Goal: Information Seeking & Learning: Learn about a topic

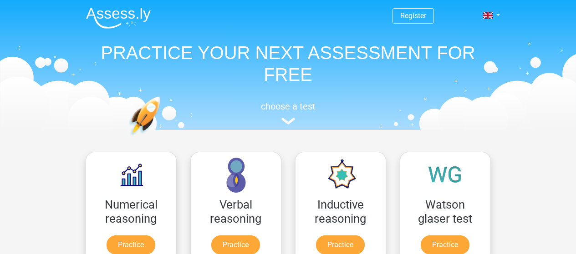
scroll to position [152, 0]
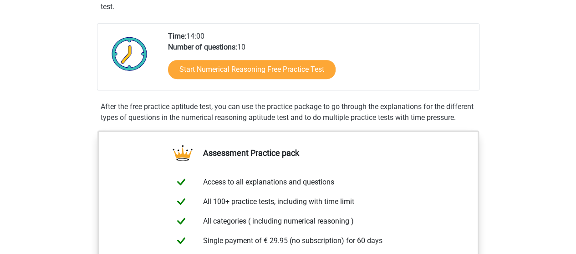
scroll to position [200, 0]
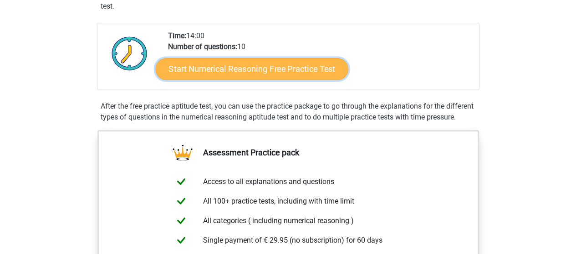
click at [290, 66] on link "Start Numerical Reasoning Free Practice Test" at bounding box center [251, 69] width 192 height 22
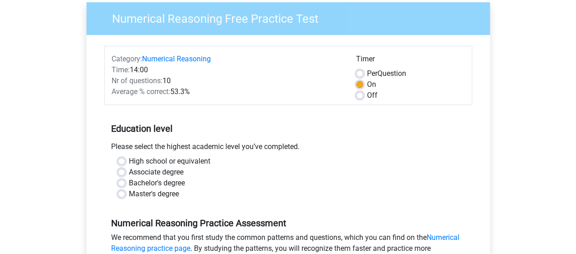
scroll to position [113, 0]
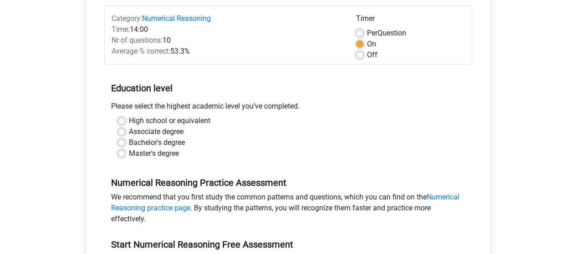
click at [129, 120] on label "High school or equivalent" at bounding box center [169, 121] width 81 height 11
click at [121, 120] on input "High school or equivalent" at bounding box center [121, 120] width 7 height 9
radio input "true"
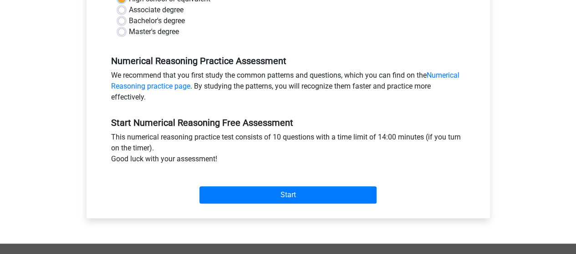
scroll to position [235, 0]
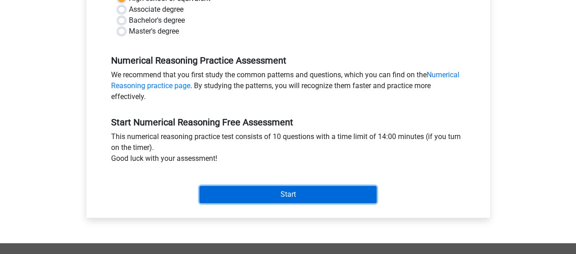
click at [277, 195] on input "Start" at bounding box center [287, 194] width 177 height 17
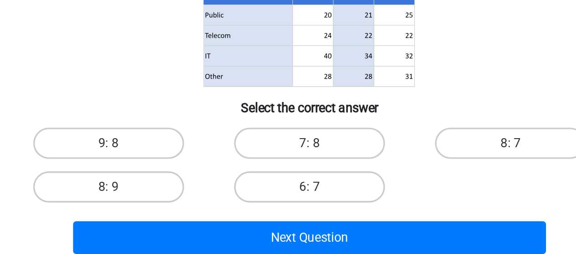
scroll to position [97, 0]
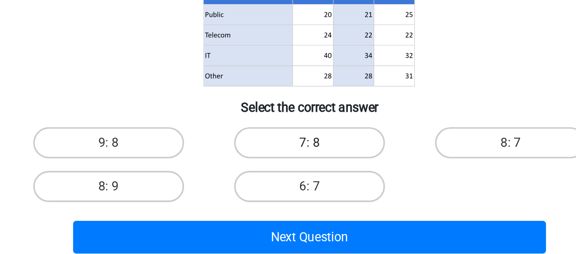
click at [276, 168] on label "7: 8" at bounding box center [288, 169] width 88 height 18
click at [288, 169] on input "7: 8" at bounding box center [291, 172] width 6 height 6
radio input "true"
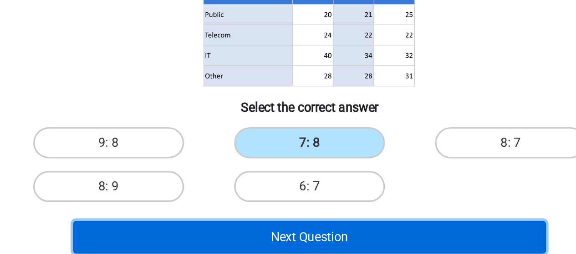
click at [343, 224] on button "Next Question" at bounding box center [287, 224] width 275 height 19
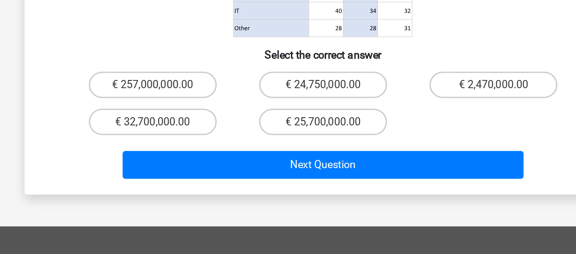
scroll to position [156, 0]
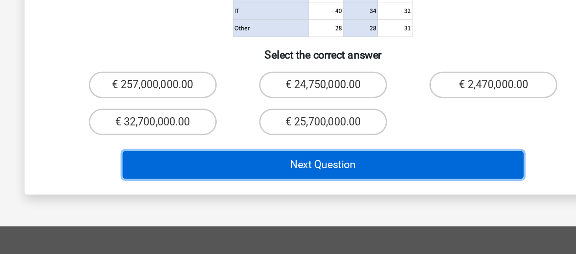
click at [318, 183] on button "Next Question" at bounding box center [287, 192] width 275 height 19
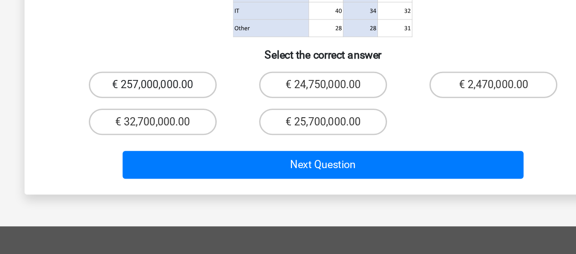
click at [188, 129] on label "€ 257,000,000.00" at bounding box center [171, 138] width 88 height 18
click at [177, 138] on input "€ 257,000,000.00" at bounding box center [174, 141] width 6 height 6
radio input "true"
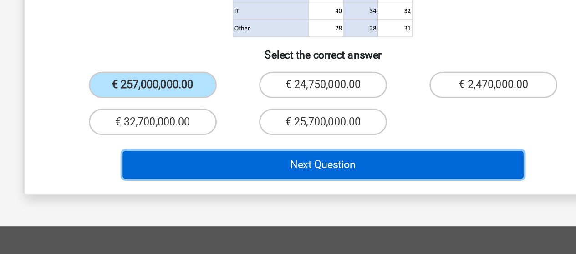
click at [297, 183] on button "Next Question" at bounding box center [287, 192] width 275 height 19
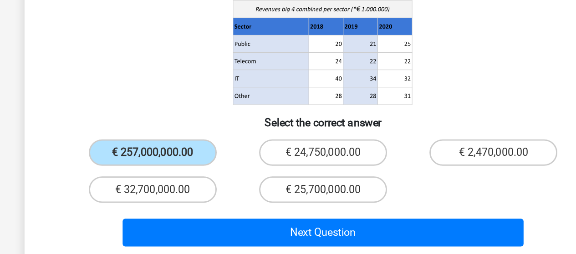
click at [289, 138] on input "€ 24,750,000.00" at bounding box center [291, 141] width 6 height 6
radio input "true"
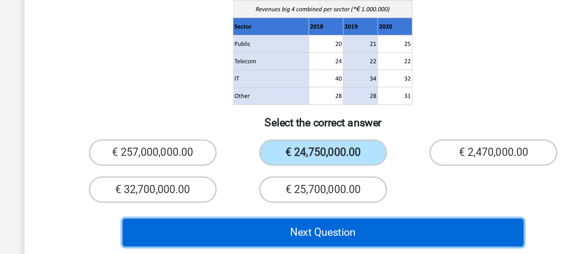
click at [296, 183] on button "Next Question" at bounding box center [287, 192] width 275 height 19
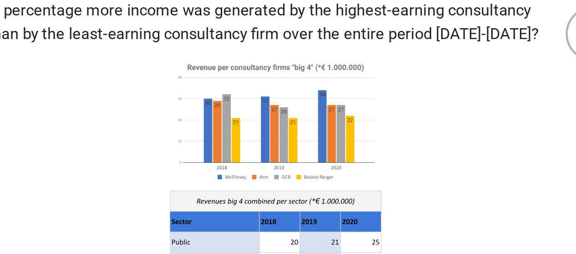
scroll to position [35, 0]
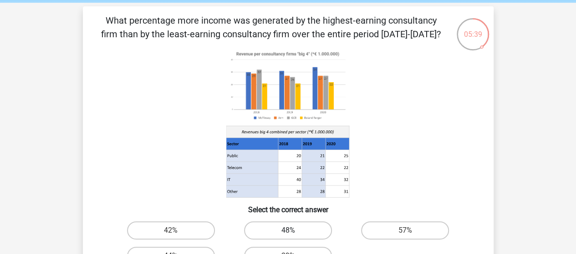
click at [303, 232] on label "48%" at bounding box center [288, 231] width 88 height 18
click at [293, 232] on input "48%" at bounding box center [291, 234] width 6 height 6
radio input "true"
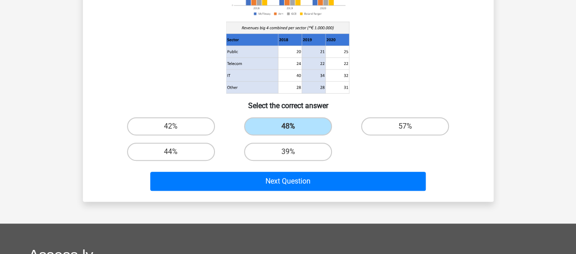
scroll to position [141, 0]
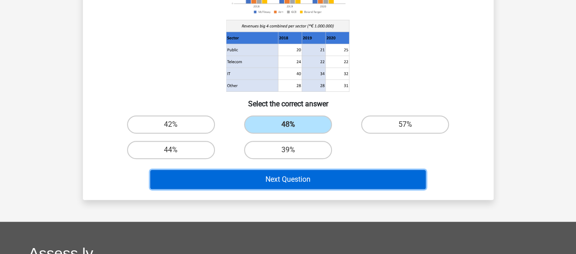
click at [370, 180] on button "Next Question" at bounding box center [287, 179] width 275 height 19
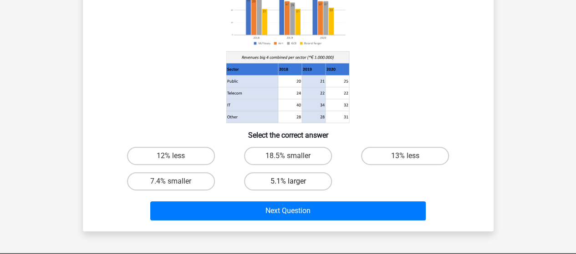
scroll to position [111, 0]
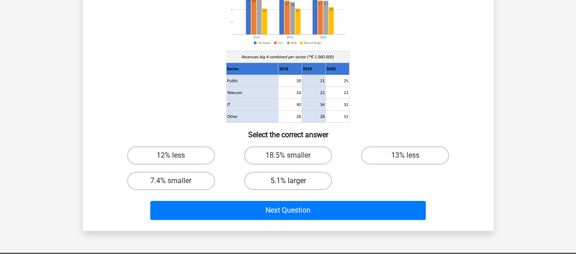
click at [302, 182] on label "5.1% larger" at bounding box center [288, 181] width 88 height 18
click at [293, 182] on input "5.1% larger" at bounding box center [291, 184] width 6 height 6
radio input "true"
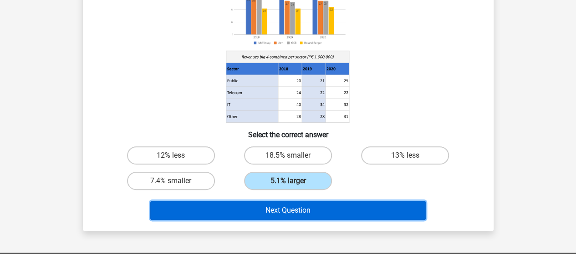
click at [307, 208] on button "Next Question" at bounding box center [287, 210] width 275 height 19
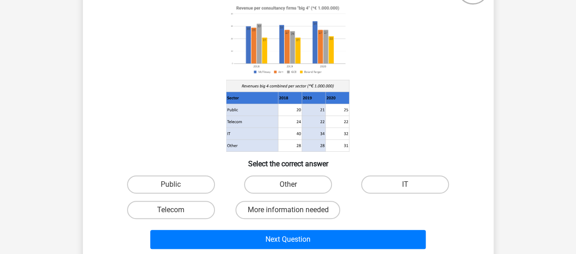
scroll to position [90, 0]
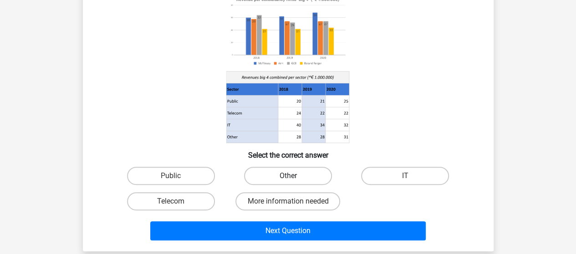
click at [312, 172] on label "Other" at bounding box center [288, 176] width 88 height 18
click at [293, 176] on input "Other" at bounding box center [291, 179] width 6 height 6
radio input "true"
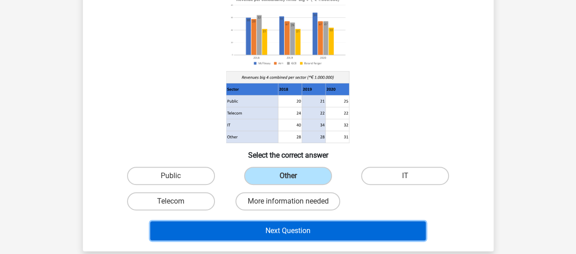
click at [315, 234] on button "Next Question" at bounding box center [287, 231] width 275 height 19
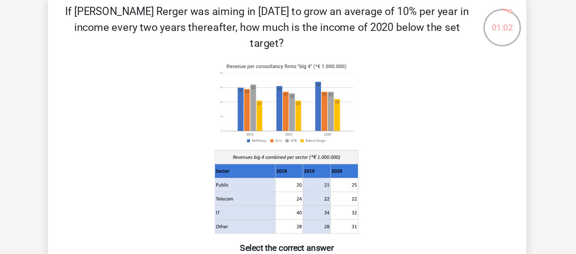
scroll to position [26, 0]
click at [296, 185] on icon at bounding box center [290, 191] width 24 height 12
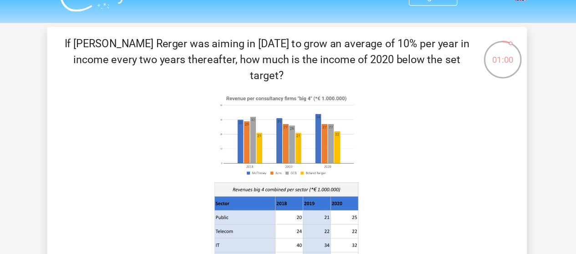
scroll to position [18, 0]
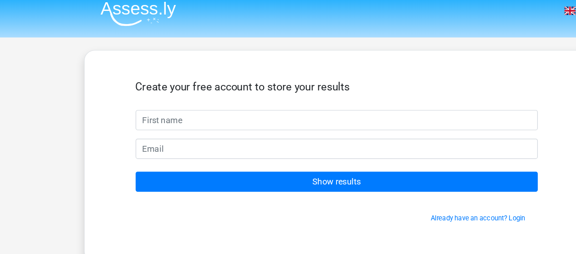
scroll to position [4, 0]
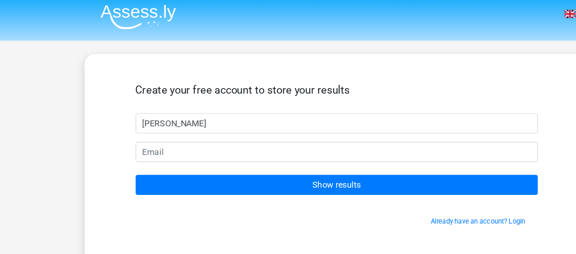
type input "[PERSON_NAME]"
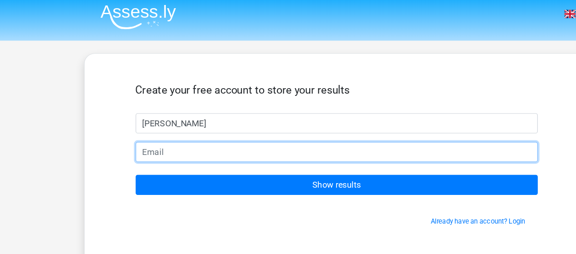
click at [219, 130] on input "email" at bounding box center [288, 129] width 344 height 17
type input "[EMAIL_ADDRESS][DOMAIN_NAME]"
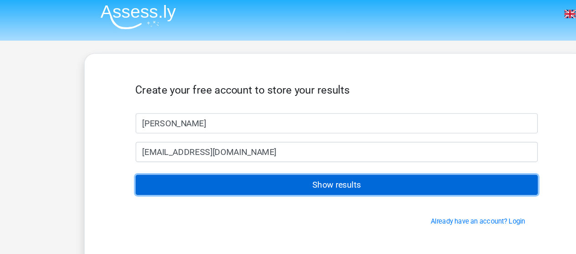
click at [273, 158] on input "Show results" at bounding box center [288, 158] width 344 height 17
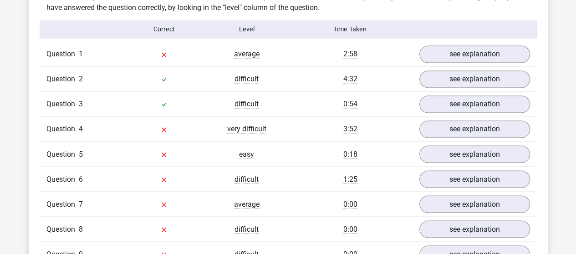
scroll to position [722, 0]
click at [447, 52] on link "see explanation" at bounding box center [473, 55] width 127 height 20
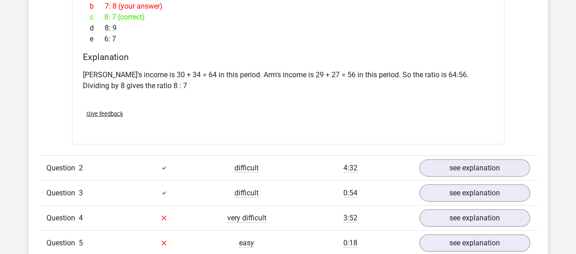
scroll to position [993, 0]
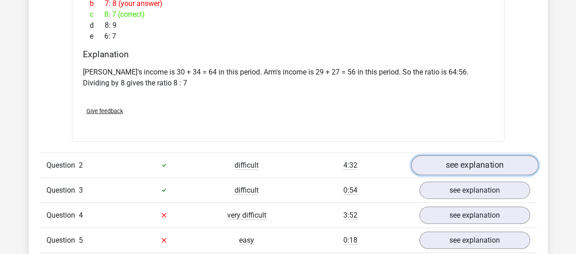
click at [473, 167] on link "see explanation" at bounding box center [473, 166] width 127 height 20
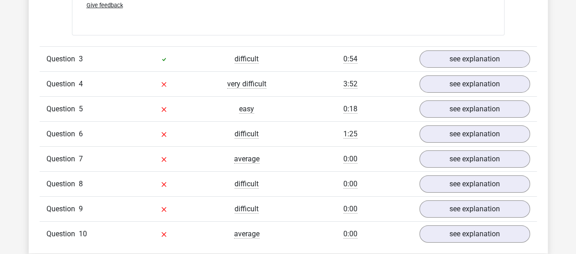
scroll to position [1513, 0]
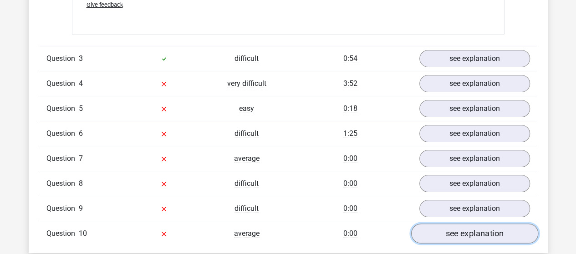
click at [490, 224] on link "see explanation" at bounding box center [473, 234] width 127 height 20
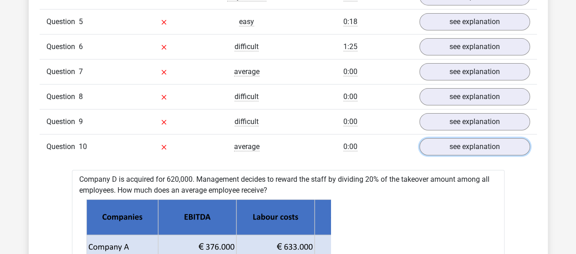
scroll to position [1600, 0]
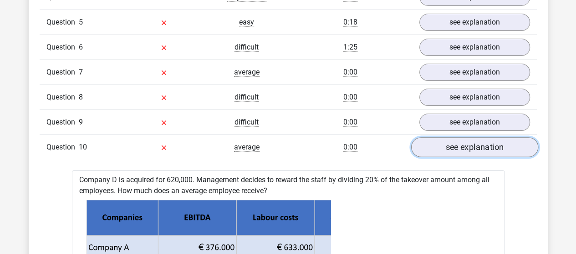
click at [485, 137] on link "see explanation" at bounding box center [473, 147] width 127 height 20
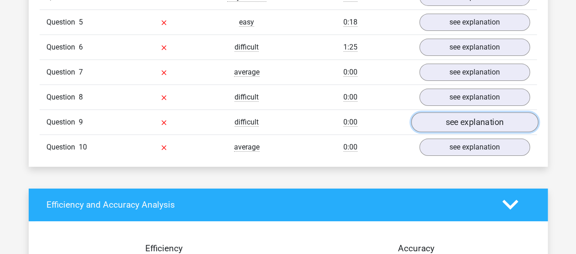
click at [480, 112] on link "see explanation" at bounding box center [473, 122] width 127 height 20
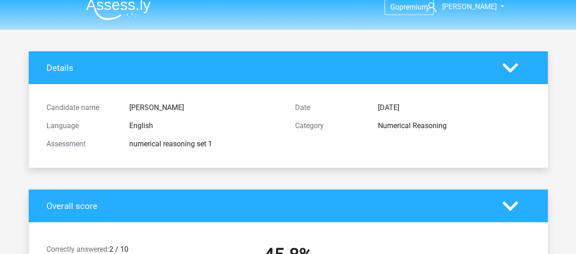
scroll to position [0, 0]
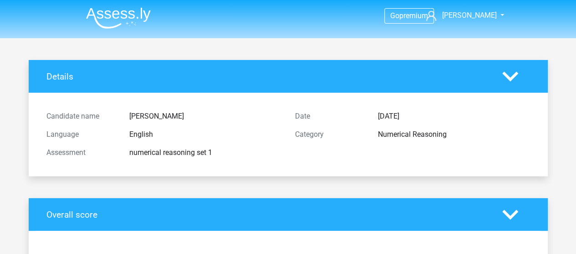
click at [498, 76] on div at bounding box center [515, 77] width 41 height 16
click at [509, 78] on polygon at bounding box center [510, 76] width 16 height 10
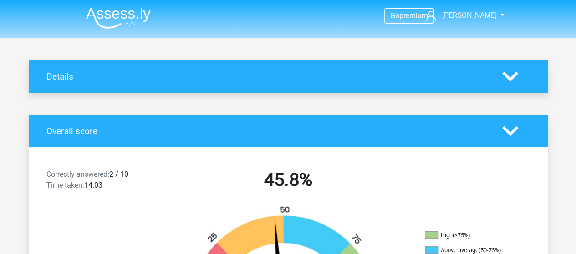
click at [510, 129] on icon at bounding box center [510, 131] width 16 height 16
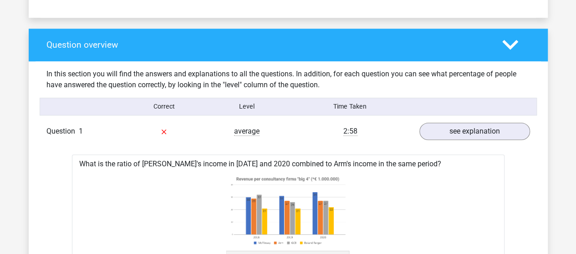
scroll to position [321, 0]
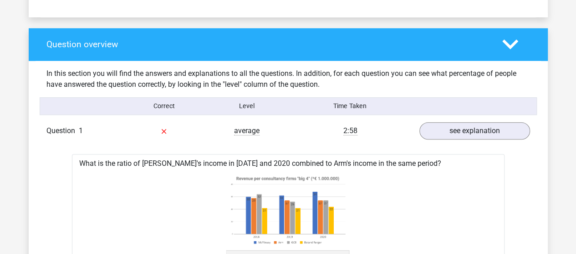
click at [513, 50] on icon at bounding box center [510, 44] width 16 height 16
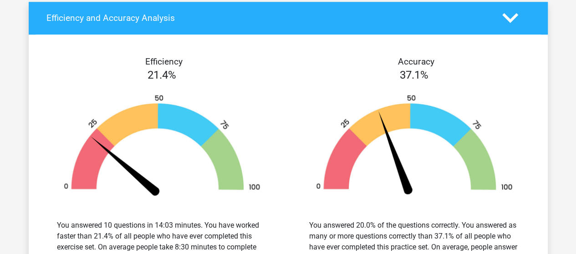
scroll to position [403, 0]
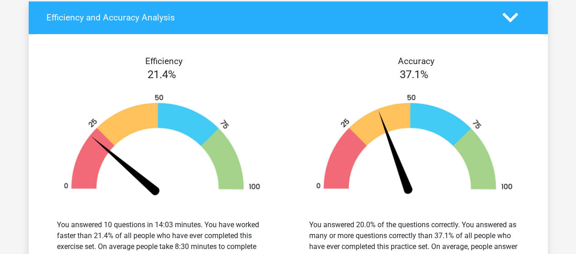
click at [511, 18] on polygon at bounding box center [510, 18] width 16 height 10
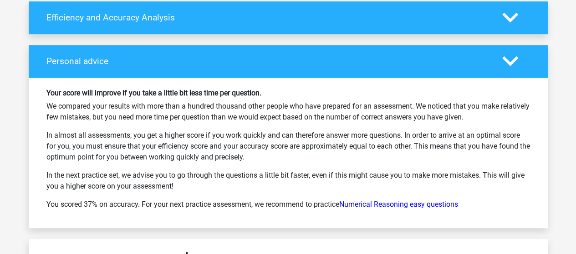
click at [511, 58] on icon at bounding box center [510, 61] width 16 height 16
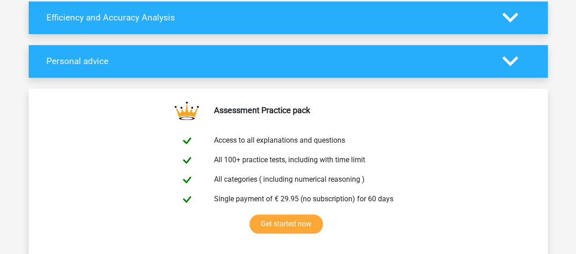
click at [508, 60] on polygon at bounding box center [510, 61] width 16 height 10
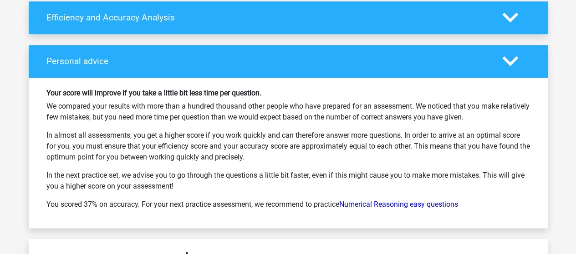
click at [512, 62] on polygon at bounding box center [510, 61] width 16 height 10
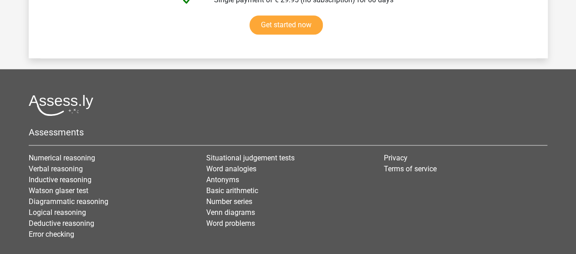
scroll to position [609, 0]
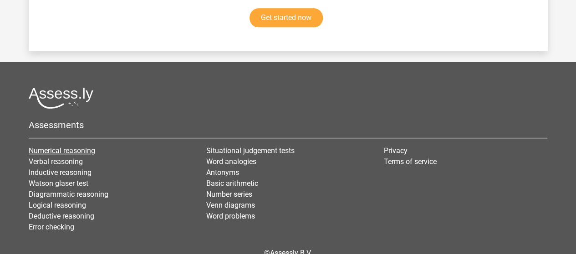
click at [62, 151] on link "Numerical reasoning" at bounding box center [62, 150] width 66 height 9
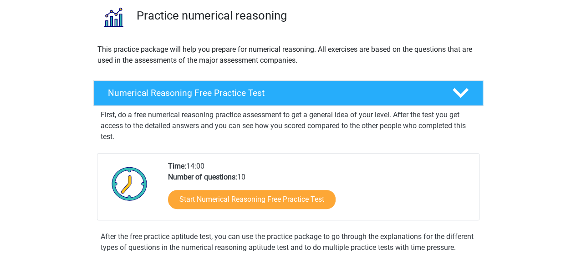
scroll to position [69, 0]
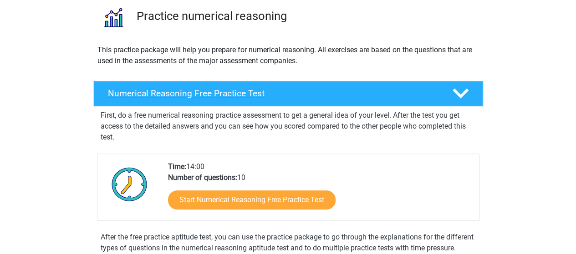
click at [464, 91] on polygon at bounding box center [460, 94] width 16 height 10
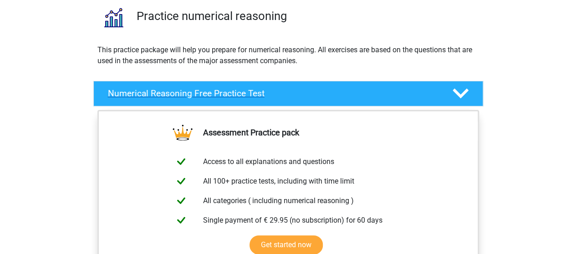
click at [464, 91] on polygon at bounding box center [460, 94] width 16 height 10
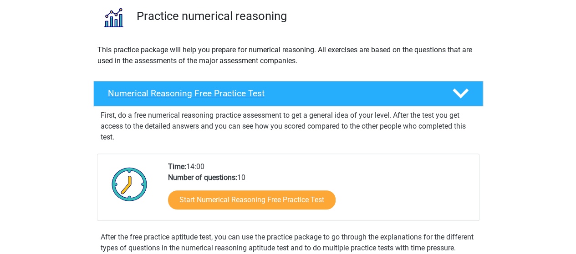
scroll to position [0, 0]
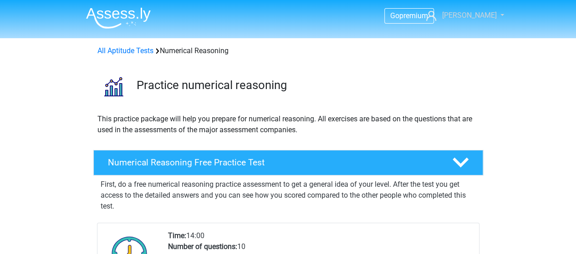
click at [486, 14] on link "[PERSON_NAME]" at bounding box center [459, 15] width 75 height 11
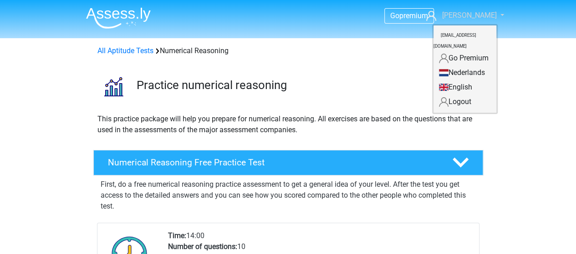
click at [486, 14] on link "[PERSON_NAME]" at bounding box center [459, 15] width 75 height 11
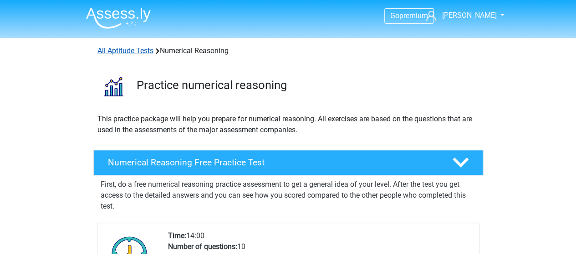
click at [131, 50] on link "All Aptitude Tests" at bounding box center [125, 50] width 56 height 9
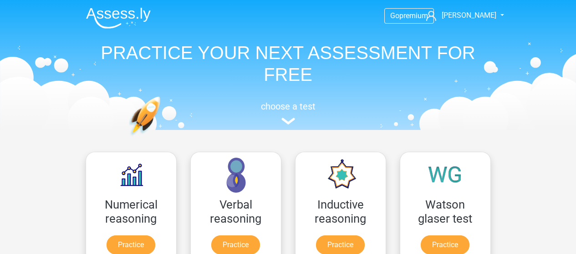
scroll to position [145, 0]
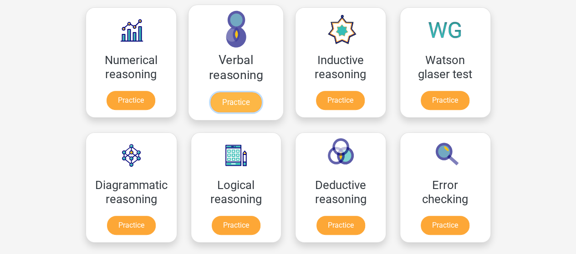
click at [246, 104] on link "Practice" at bounding box center [235, 102] width 51 height 20
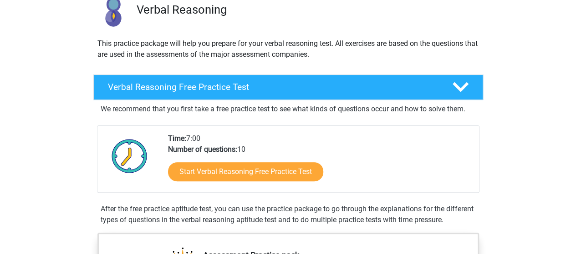
scroll to position [76, 0]
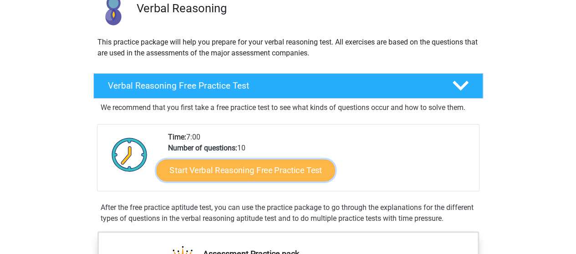
click at [255, 167] on link "Start Verbal Reasoning Free Practice Test" at bounding box center [245, 171] width 178 height 22
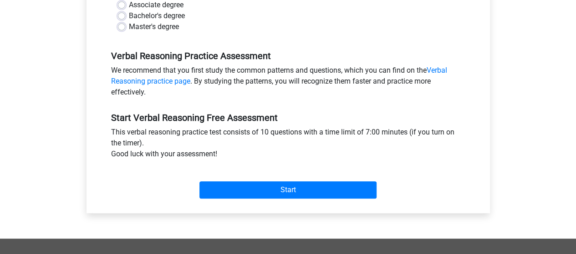
scroll to position [241, 0]
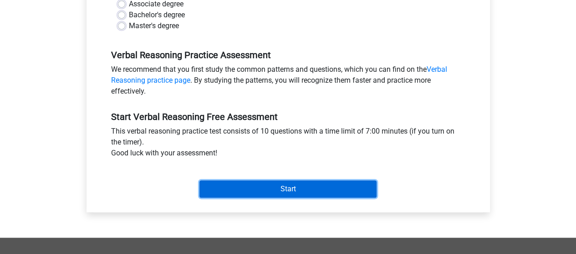
click at [273, 189] on input "Start" at bounding box center [287, 189] width 177 height 17
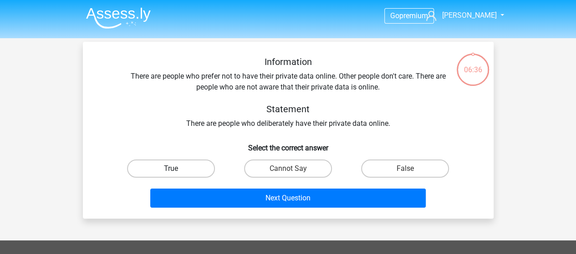
click at [196, 167] on label "True" at bounding box center [171, 169] width 88 height 18
click at [177, 169] on input "True" at bounding box center [174, 172] width 6 height 6
radio input "true"
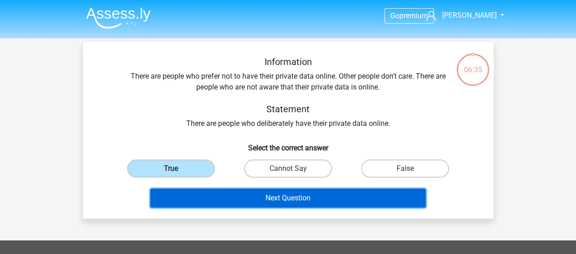
click at [252, 199] on button "Next Question" at bounding box center [287, 198] width 275 height 19
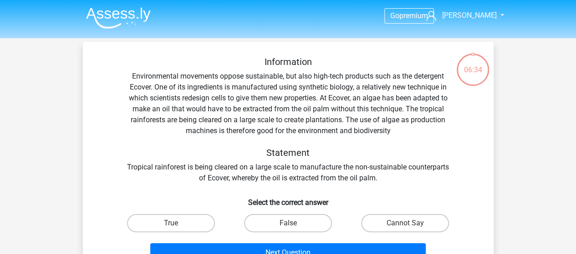
scroll to position [42, 0]
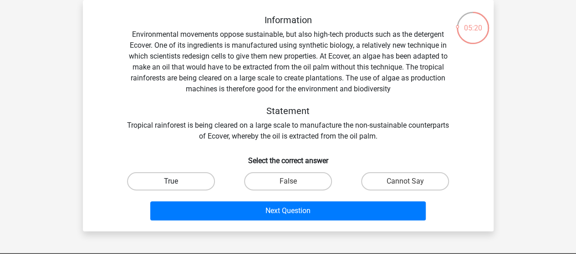
click at [195, 186] on label "True" at bounding box center [171, 181] width 88 height 18
click at [177, 186] on input "True" at bounding box center [174, 185] width 6 height 6
radio input "true"
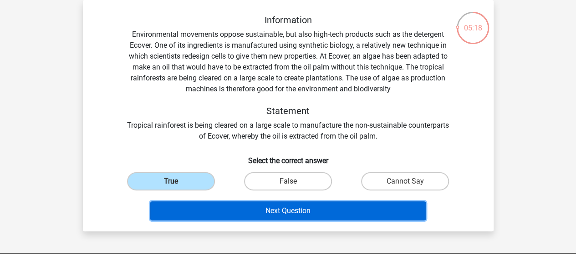
click at [276, 212] on button "Next Question" at bounding box center [287, 211] width 275 height 19
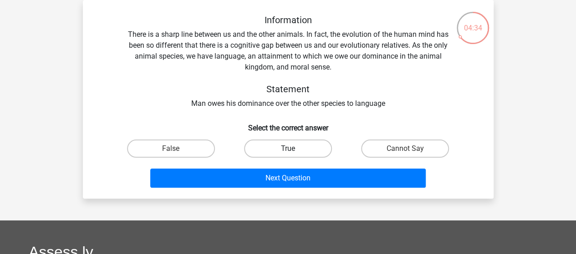
click at [280, 145] on label "True" at bounding box center [288, 149] width 88 height 18
click at [288, 149] on input "True" at bounding box center [291, 152] width 6 height 6
radio input "true"
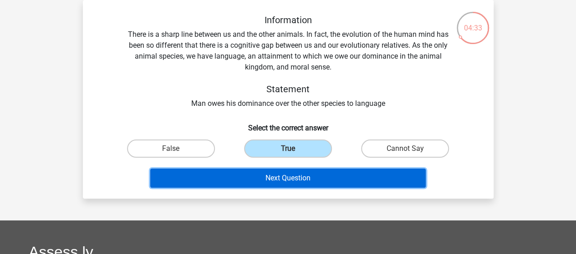
click at [300, 181] on button "Next Question" at bounding box center [287, 178] width 275 height 19
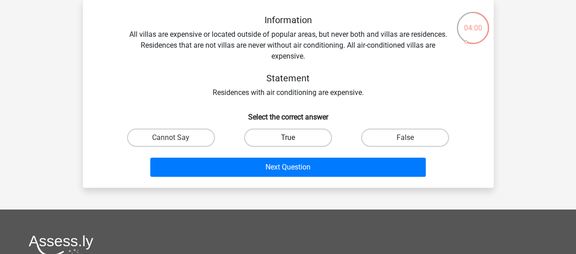
click at [298, 137] on label "True" at bounding box center [288, 138] width 88 height 18
click at [293, 138] on input "True" at bounding box center [291, 141] width 6 height 6
radio input "true"
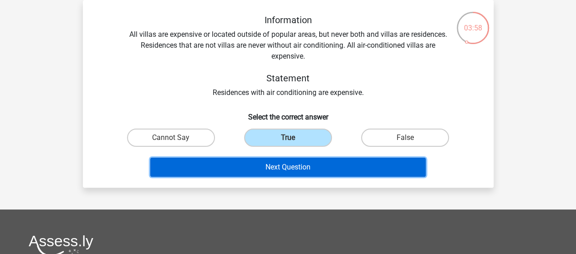
click at [303, 168] on button "Next Question" at bounding box center [287, 167] width 275 height 19
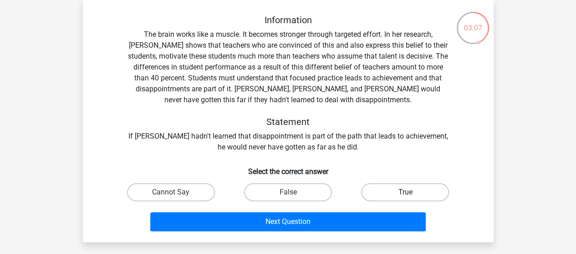
click at [383, 188] on label "True" at bounding box center [405, 192] width 88 height 18
click at [405, 192] on input "True" at bounding box center [408, 195] width 6 height 6
radio input "true"
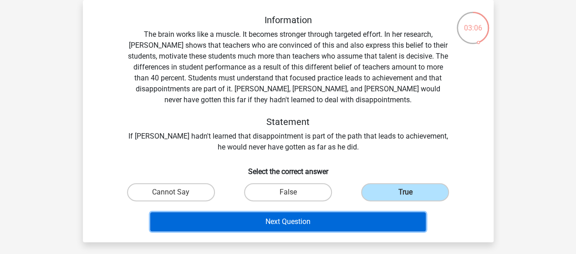
click at [358, 222] on button "Next Question" at bounding box center [287, 221] width 275 height 19
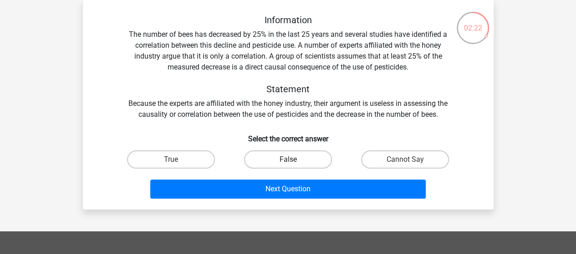
click at [286, 161] on label "False" at bounding box center [288, 160] width 88 height 18
click at [288, 161] on input "False" at bounding box center [291, 163] width 6 height 6
radio input "true"
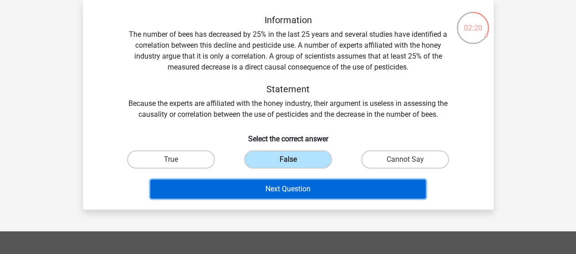
click at [300, 184] on button "Next Question" at bounding box center [287, 189] width 275 height 19
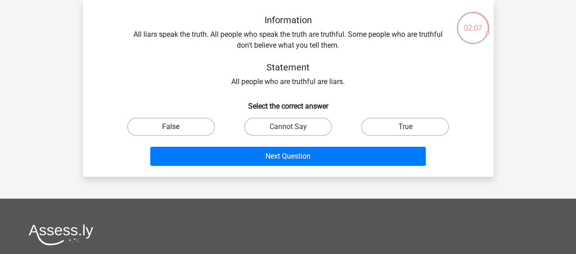
click at [191, 125] on label "False" at bounding box center [171, 127] width 88 height 18
click at [177, 127] on input "False" at bounding box center [174, 130] width 6 height 6
radio input "true"
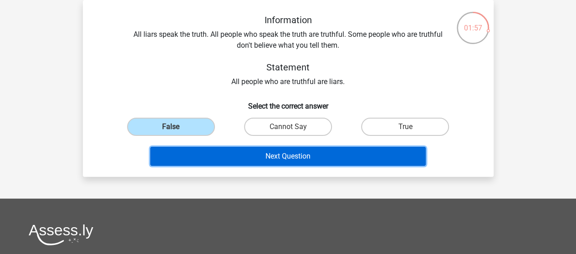
click at [249, 157] on button "Next Question" at bounding box center [287, 156] width 275 height 19
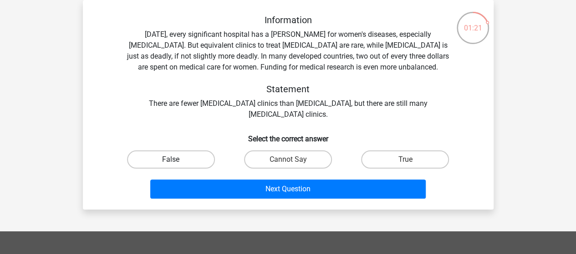
click at [192, 158] on label "False" at bounding box center [171, 160] width 88 height 18
click at [177, 160] on input "False" at bounding box center [174, 163] width 6 height 6
radio input "true"
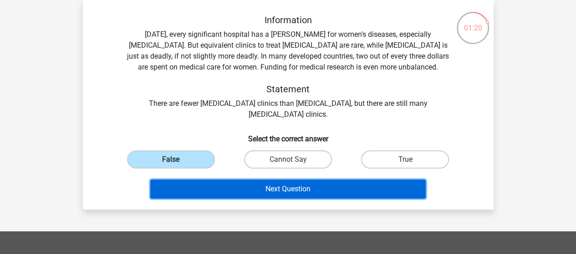
click at [240, 192] on button "Next Question" at bounding box center [287, 189] width 275 height 19
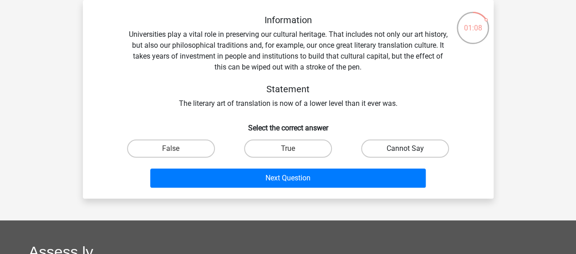
click at [380, 146] on label "Cannot Say" at bounding box center [405, 149] width 88 height 18
click at [405, 149] on input "Cannot Say" at bounding box center [408, 152] width 6 height 6
radio input "true"
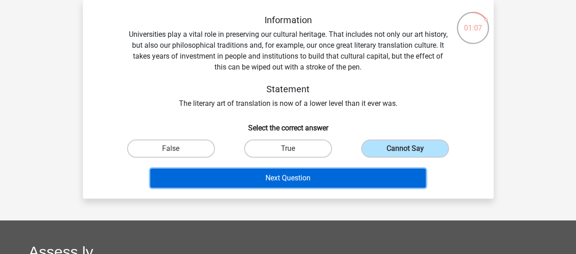
click at [338, 176] on button "Next Question" at bounding box center [287, 178] width 275 height 19
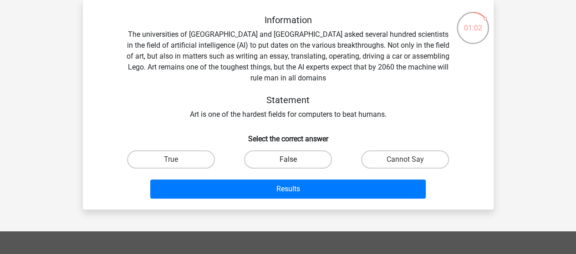
click at [308, 160] on label "False" at bounding box center [288, 160] width 88 height 18
click at [293, 160] on input "False" at bounding box center [291, 163] width 6 height 6
radio input "true"
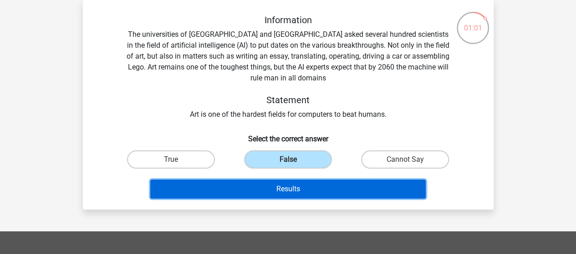
click at [331, 193] on button "Results" at bounding box center [287, 189] width 275 height 19
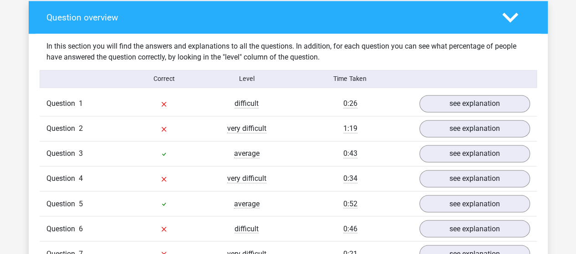
scroll to position [673, 0]
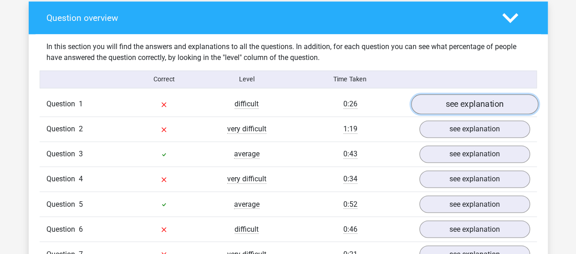
click at [472, 103] on link "see explanation" at bounding box center [473, 104] width 127 height 20
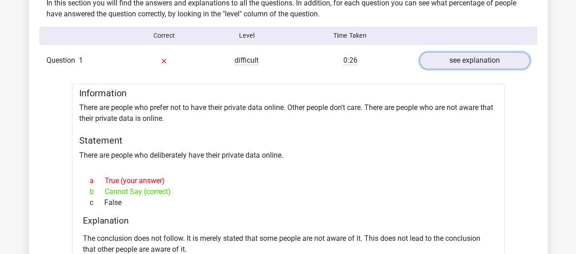
scroll to position [667, 0]
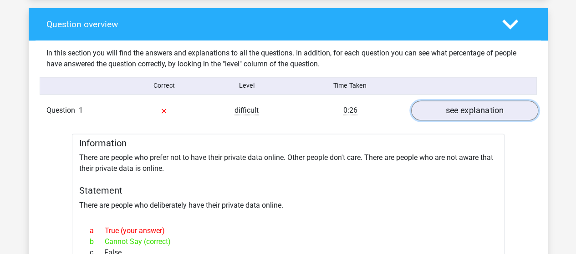
click at [494, 112] on link "see explanation" at bounding box center [473, 111] width 127 height 20
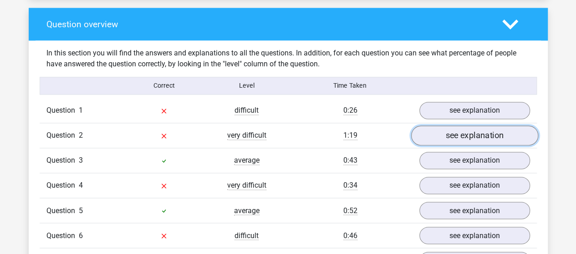
click at [482, 137] on link "see explanation" at bounding box center [473, 136] width 127 height 20
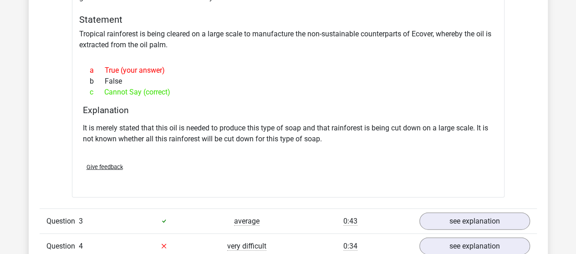
scroll to position [896, 0]
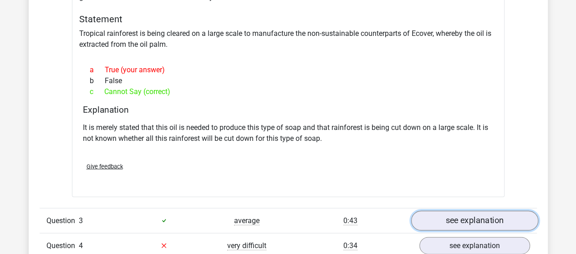
click at [475, 220] on link "see explanation" at bounding box center [473, 221] width 127 height 20
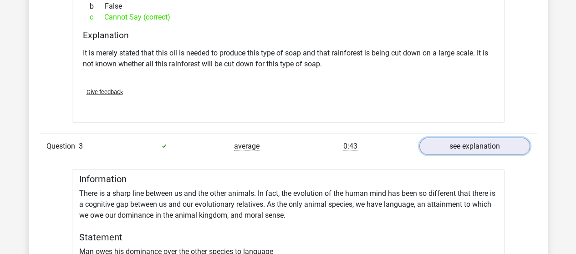
scroll to position [967, 0]
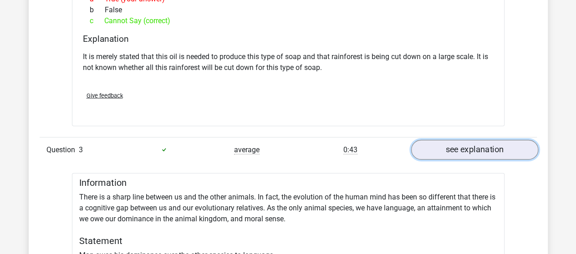
click at [492, 144] on link "see explanation" at bounding box center [473, 150] width 127 height 20
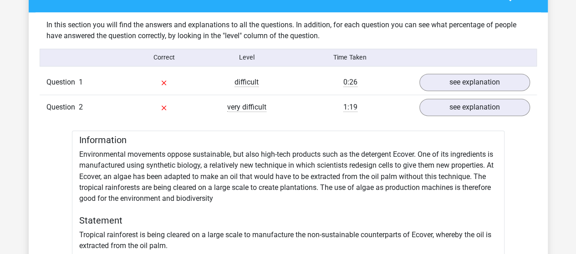
scroll to position [694, 0]
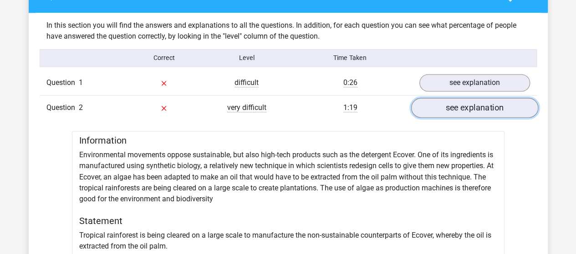
click at [497, 102] on link "see explanation" at bounding box center [473, 108] width 127 height 20
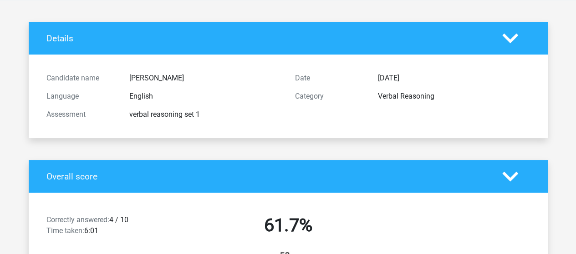
scroll to position [0, 0]
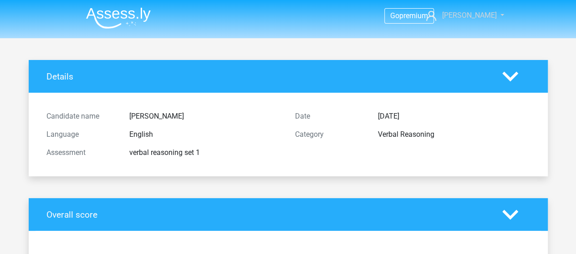
click at [489, 19] on link "[PERSON_NAME]" at bounding box center [459, 15] width 75 height 11
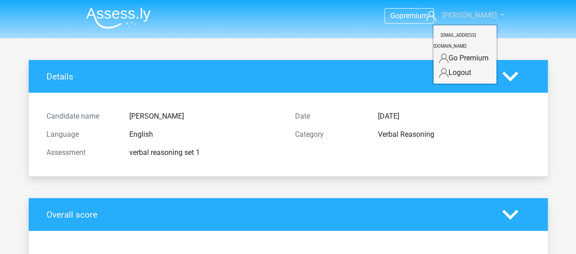
click at [489, 19] on link "[PERSON_NAME]" at bounding box center [459, 15] width 75 height 11
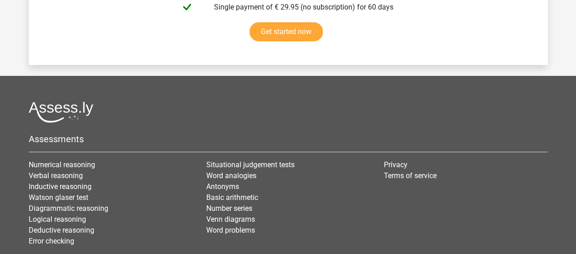
scroll to position [1631, 0]
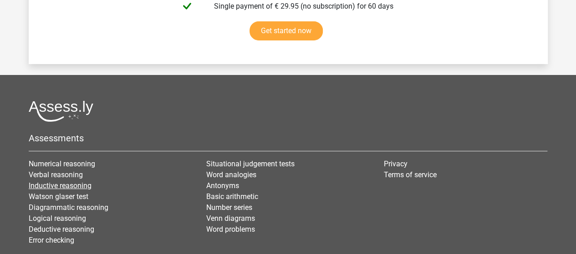
click at [69, 182] on link "Inductive reasoning" at bounding box center [60, 186] width 63 height 9
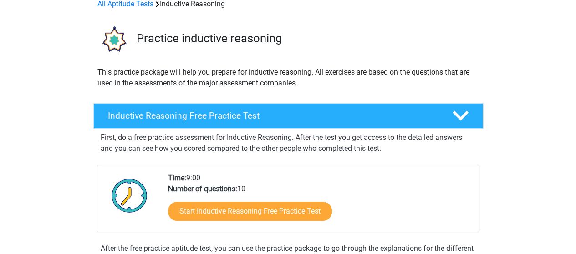
scroll to position [83, 0]
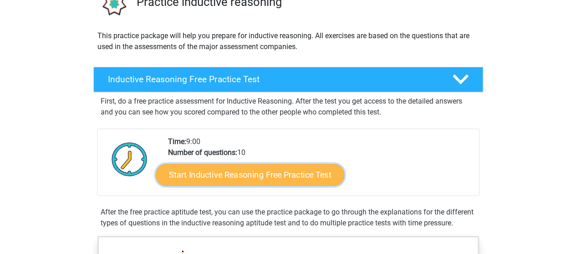
click at [241, 174] on link "Start Inductive Reasoning Free Practice Test" at bounding box center [250, 175] width 188 height 22
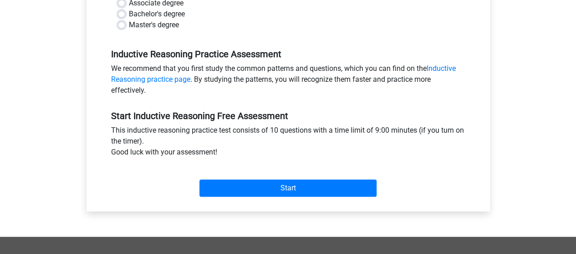
scroll to position [242, 0]
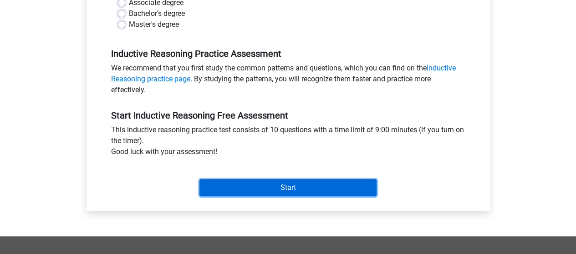
click at [304, 188] on input "Start" at bounding box center [287, 187] width 177 height 17
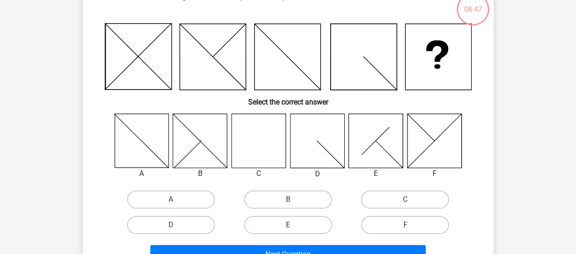
scroll to position [61, 0]
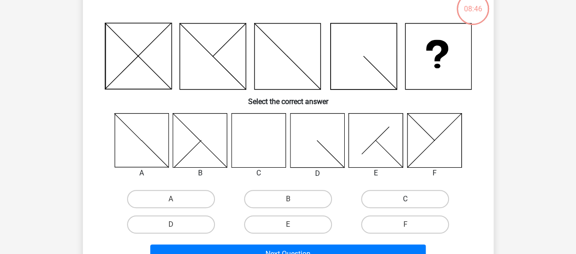
click at [386, 196] on label "C" at bounding box center [405, 199] width 88 height 18
click at [405, 199] on input "C" at bounding box center [408, 202] width 6 height 6
radio input "true"
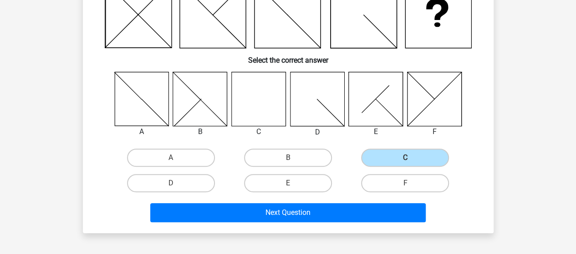
scroll to position [103, 0]
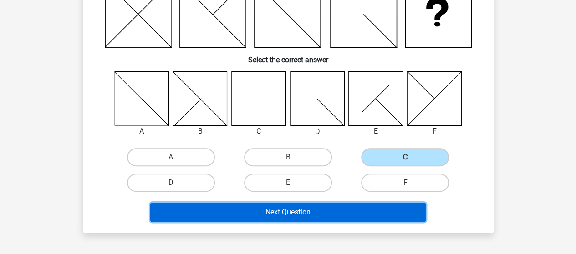
click at [337, 213] on button "Next Question" at bounding box center [287, 212] width 275 height 19
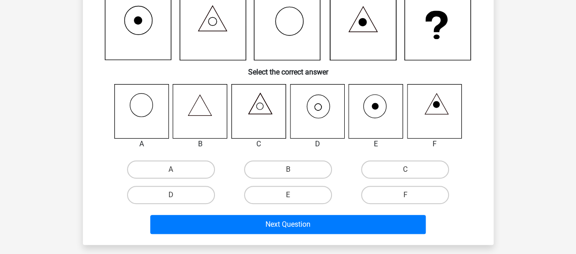
scroll to position [99, 0]
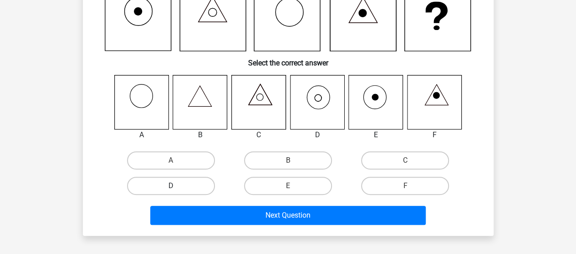
click at [196, 187] on label "D" at bounding box center [171, 186] width 88 height 18
click at [177, 187] on input "D" at bounding box center [174, 189] width 6 height 6
radio input "true"
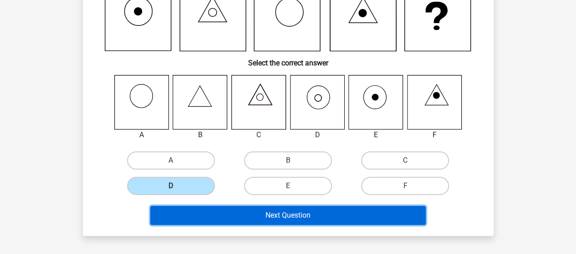
click at [278, 215] on button "Next Question" at bounding box center [287, 215] width 275 height 19
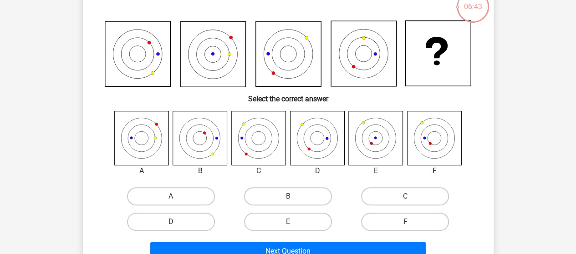
scroll to position [64, 0]
click at [398, 195] on label "C" at bounding box center [405, 196] width 88 height 18
click at [405, 196] on input "C" at bounding box center [408, 199] width 6 height 6
radio input "true"
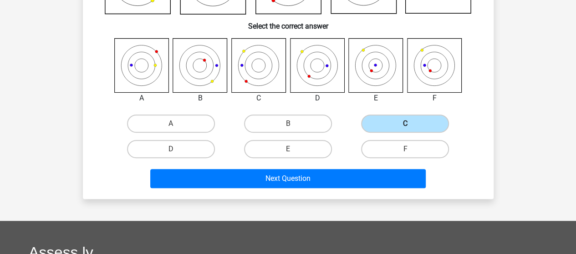
scroll to position [136, 0]
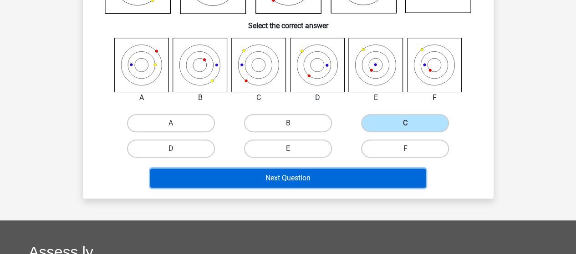
click at [319, 175] on button "Next Question" at bounding box center [287, 178] width 275 height 19
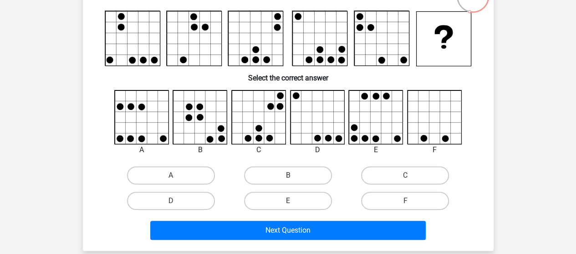
scroll to position [73, 0]
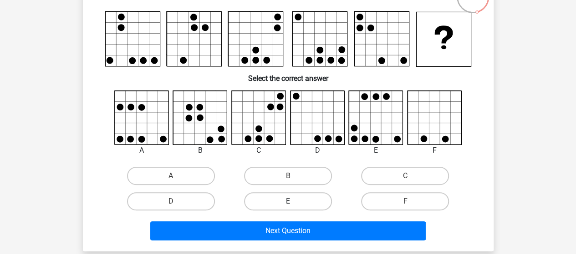
click at [284, 202] on label "E" at bounding box center [288, 201] width 88 height 18
click at [288, 202] on input "E" at bounding box center [291, 205] width 6 height 6
radio input "true"
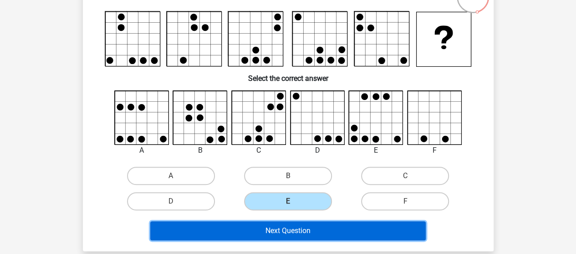
click at [305, 230] on button "Next Question" at bounding box center [287, 231] width 275 height 19
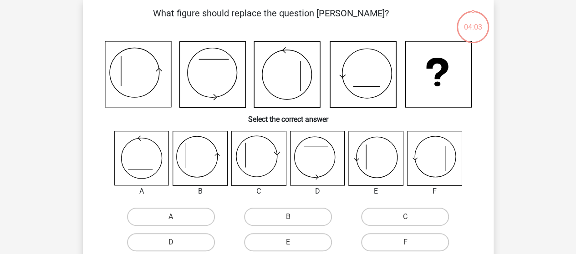
scroll to position [42, 0]
click at [305, 216] on label "B" at bounding box center [288, 218] width 88 height 18
click at [293, 218] on input "B" at bounding box center [291, 221] width 6 height 6
radio input "true"
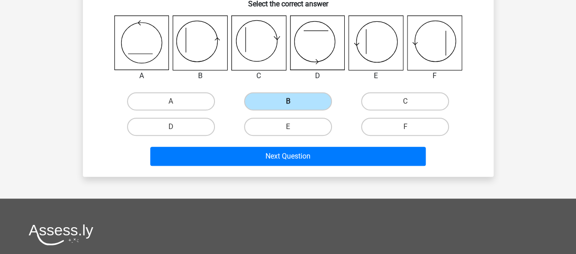
scroll to position [159, 0]
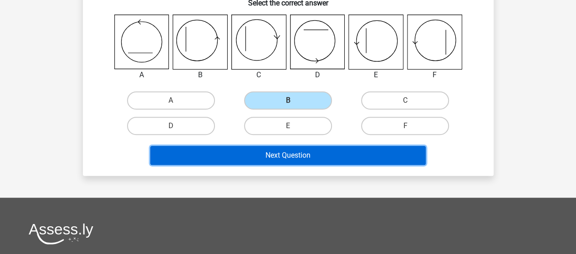
click at [313, 155] on button "Next Question" at bounding box center [287, 155] width 275 height 19
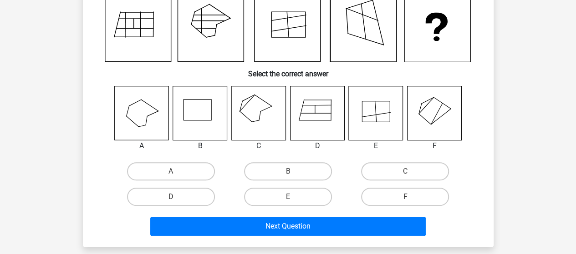
scroll to position [89, 0]
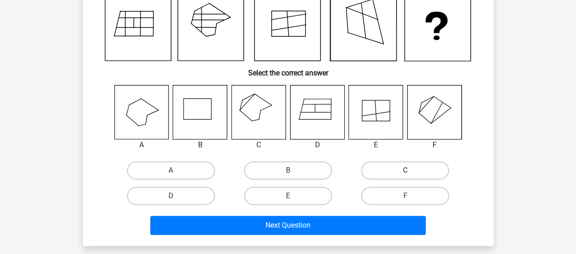
click at [393, 173] on label "C" at bounding box center [405, 171] width 88 height 18
click at [405, 173] on input "C" at bounding box center [408, 174] width 6 height 6
radio input "true"
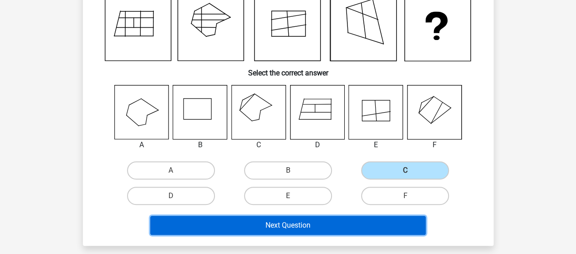
click at [340, 225] on button "Next Question" at bounding box center [287, 225] width 275 height 19
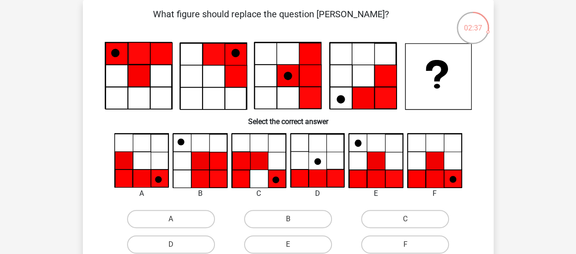
scroll to position [41, 0]
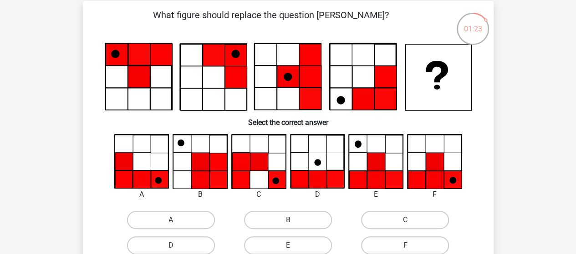
click at [409, 247] on input "F" at bounding box center [408, 249] width 6 height 6
radio input "true"
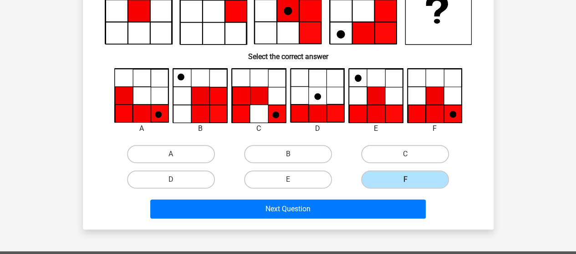
scroll to position [107, 0]
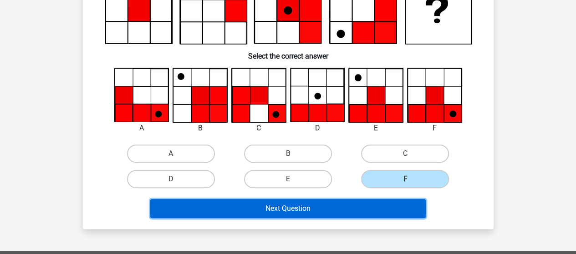
click at [288, 206] on button "Next Question" at bounding box center [287, 208] width 275 height 19
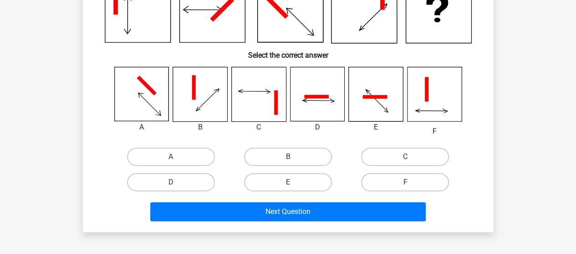
scroll to position [42, 0]
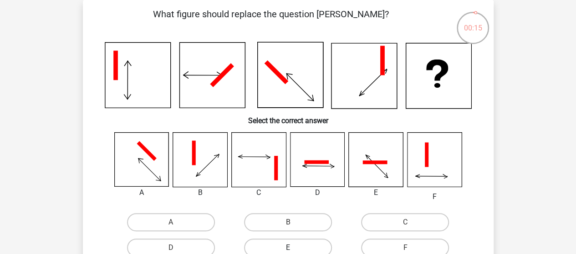
click at [298, 245] on label "E" at bounding box center [288, 248] width 88 height 18
click at [293, 248] on input "E" at bounding box center [291, 251] width 6 height 6
radio input "true"
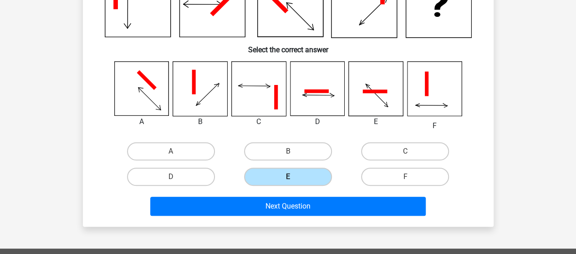
scroll to position [114, 0]
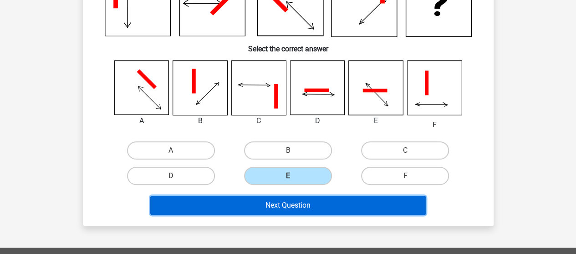
click at [303, 207] on button "Next Question" at bounding box center [287, 205] width 275 height 19
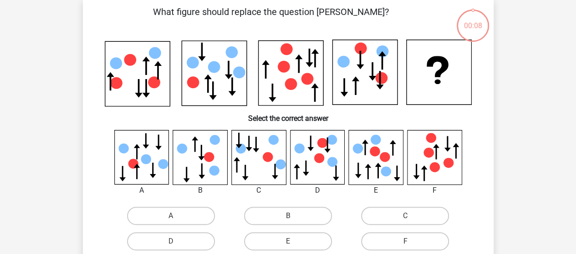
scroll to position [42, 0]
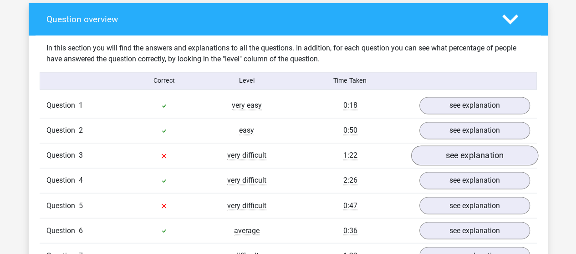
scroll to position [723, 0]
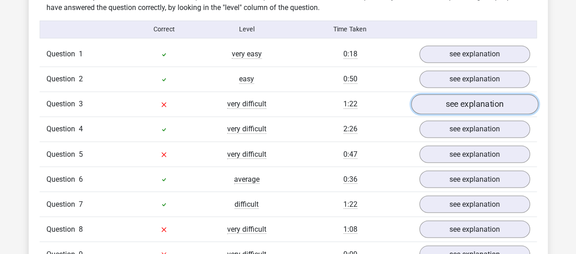
click at [441, 106] on link "see explanation" at bounding box center [473, 104] width 127 height 20
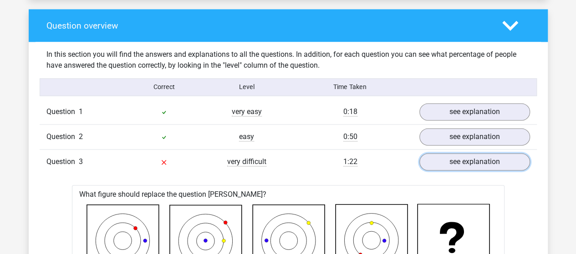
scroll to position [664, 0]
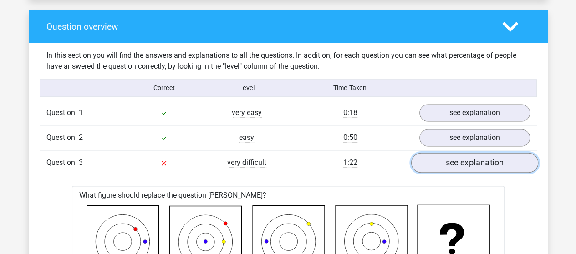
click at [450, 164] on link "see explanation" at bounding box center [473, 163] width 127 height 20
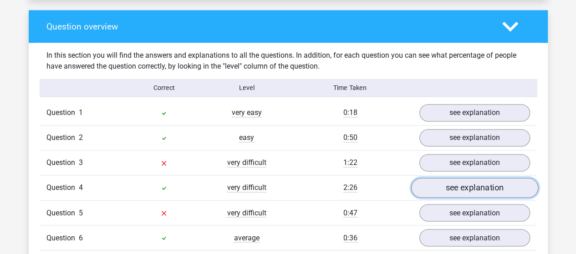
click at [459, 183] on link "see explanation" at bounding box center [473, 188] width 127 height 20
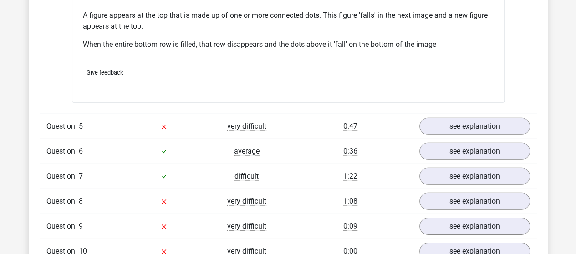
scroll to position [1293, 0]
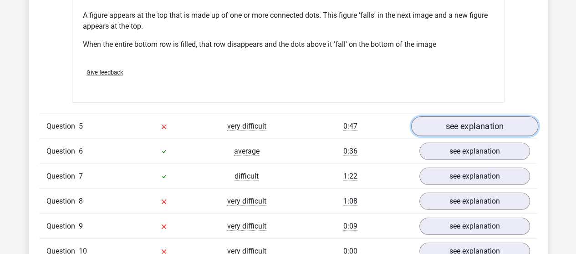
click at [498, 125] on link "see explanation" at bounding box center [473, 126] width 127 height 20
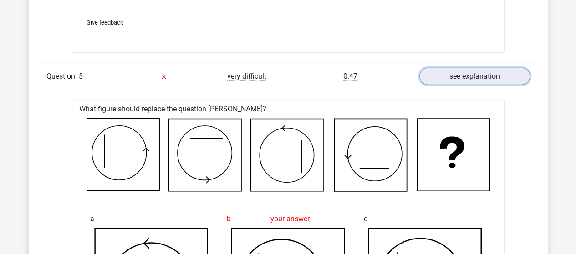
scroll to position [1345, 0]
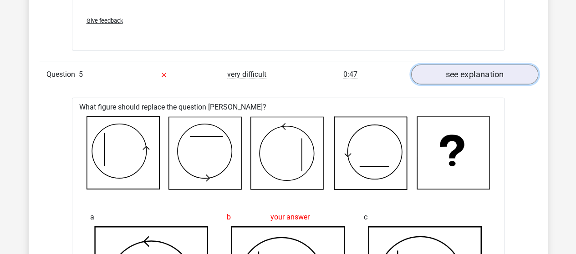
click at [457, 75] on link "see explanation" at bounding box center [473, 75] width 127 height 20
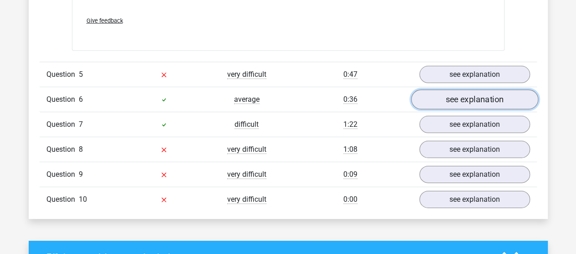
click at [465, 95] on link "see explanation" at bounding box center [473, 100] width 127 height 20
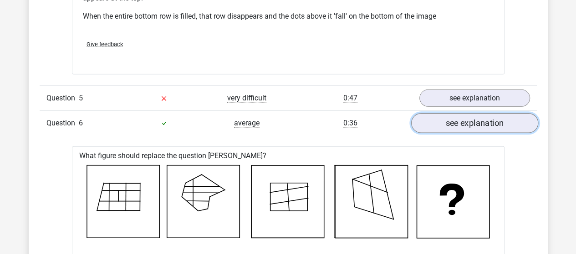
scroll to position [1322, 0]
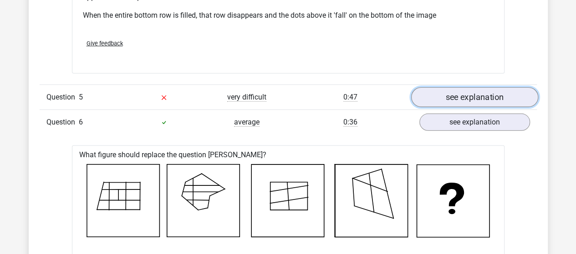
click at [466, 96] on link "see explanation" at bounding box center [473, 97] width 127 height 20
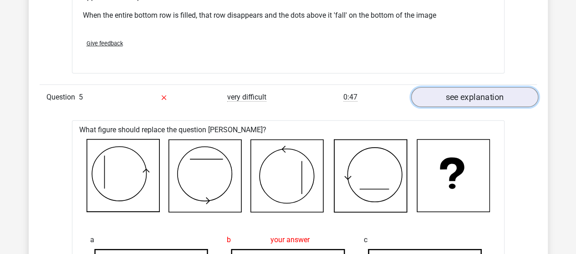
click at [466, 96] on link "see explanation" at bounding box center [473, 97] width 127 height 20
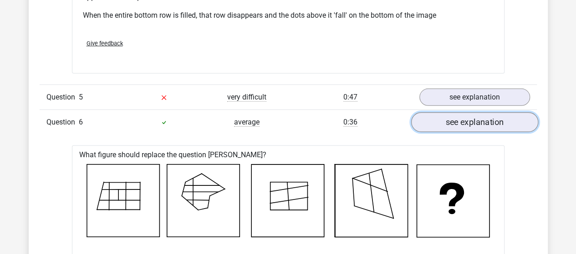
click at [476, 120] on link "see explanation" at bounding box center [473, 122] width 127 height 20
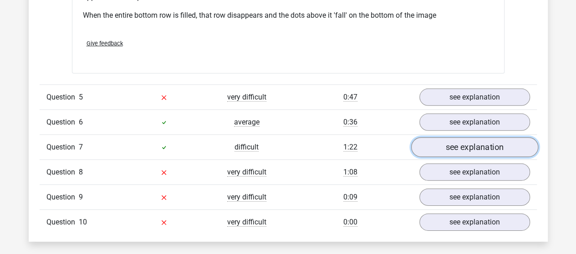
click at [470, 143] on link "see explanation" at bounding box center [473, 147] width 127 height 20
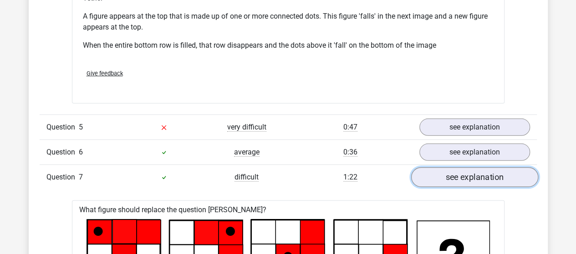
scroll to position [1293, 0]
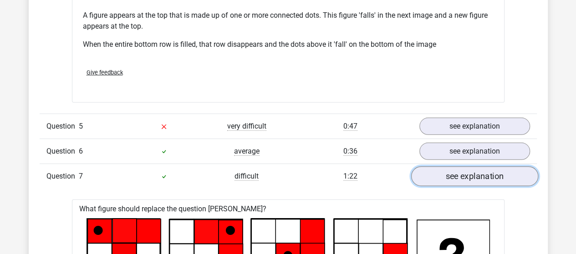
click at [467, 178] on link "see explanation" at bounding box center [473, 177] width 127 height 20
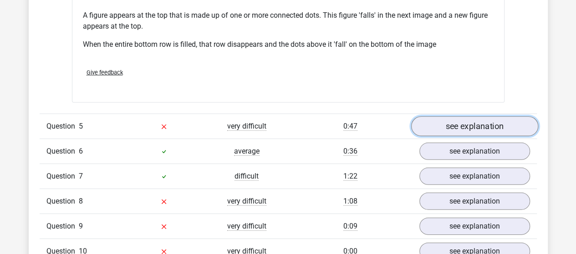
click at [472, 117] on link "see explanation" at bounding box center [473, 126] width 127 height 20
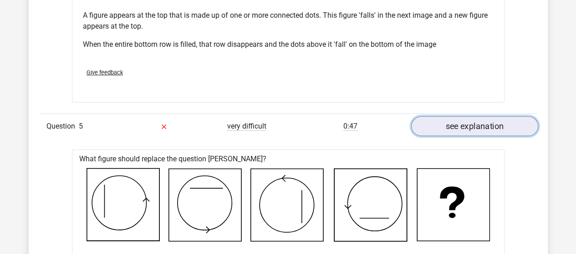
click at [472, 117] on link "see explanation" at bounding box center [473, 126] width 127 height 20
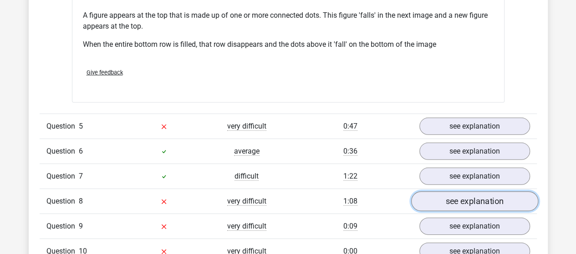
click at [488, 201] on link "see explanation" at bounding box center [473, 202] width 127 height 20
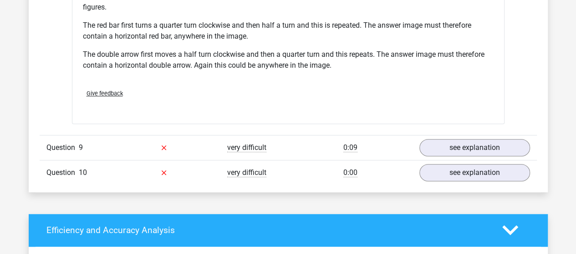
scroll to position [1950, 0]
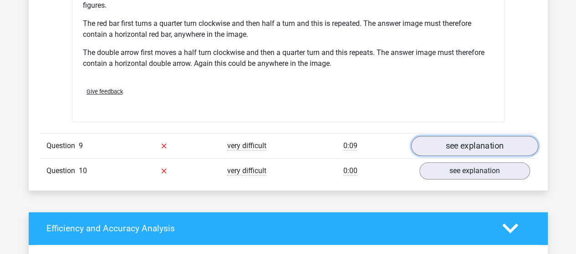
click at [503, 136] on link "see explanation" at bounding box center [473, 146] width 127 height 20
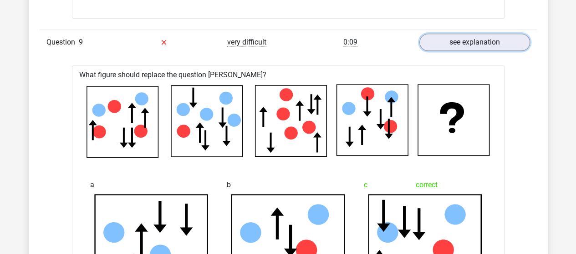
scroll to position [2054, 0]
click at [488, 33] on link "see explanation" at bounding box center [473, 42] width 127 height 20
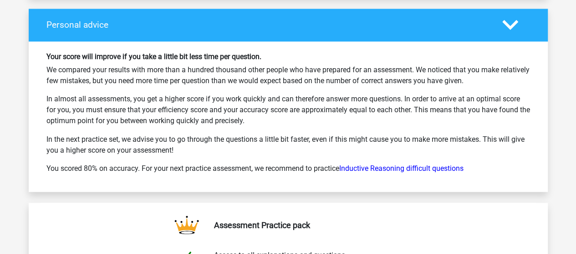
scroll to position [2822, 0]
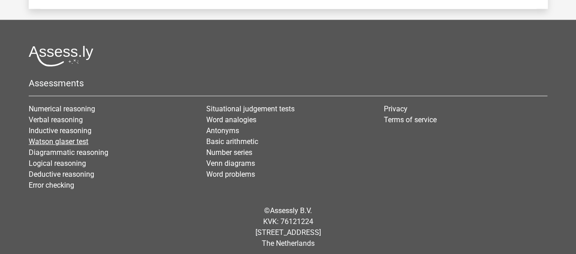
click at [80, 137] on link "Watson glaser test" at bounding box center [59, 141] width 60 height 9
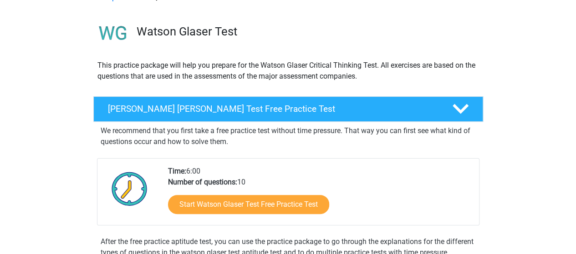
scroll to position [54, 0]
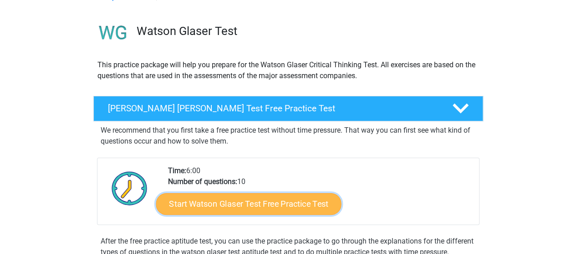
click at [219, 193] on link "Start Watson Glaser Test Free Practice Test" at bounding box center [248, 204] width 185 height 22
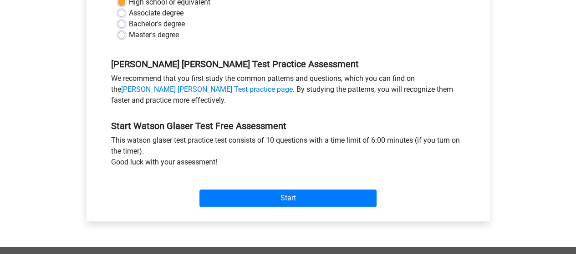
scroll to position [232, 0]
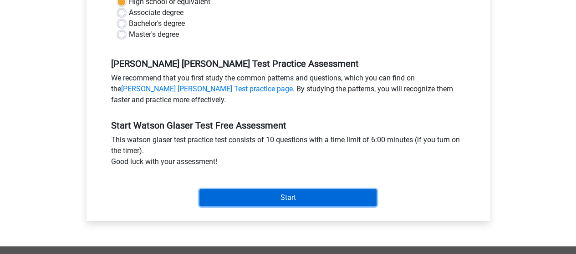
click at [256, 193] on input "Start" at bounding box center [287, 197] width 177 height 17
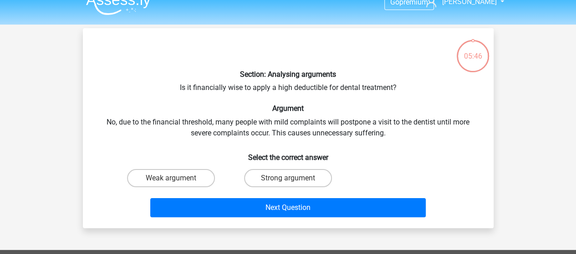
scroll to position [13, 0]
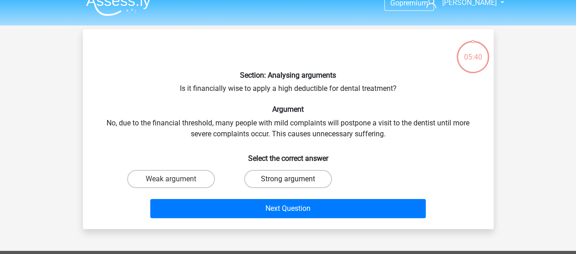
click at [286, 178] on label "Strong argument" at bounding box center [288, 179] width 88 height 18
click at [288, 179] on input "Strong argument" at bounding box center [291, 182] width 6 height 6
radio input "true"
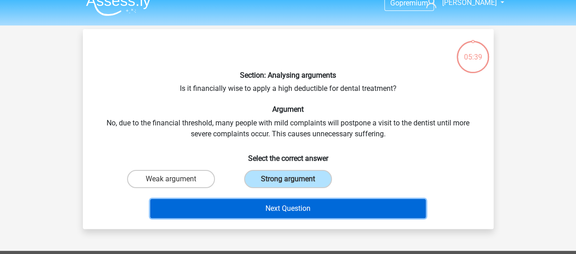
click at [312, 205] on button "Next Question" at bounding box center [287, 208] width 275 height 19
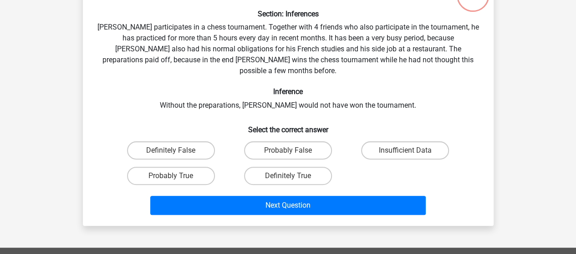
scroll to position [75, 0]
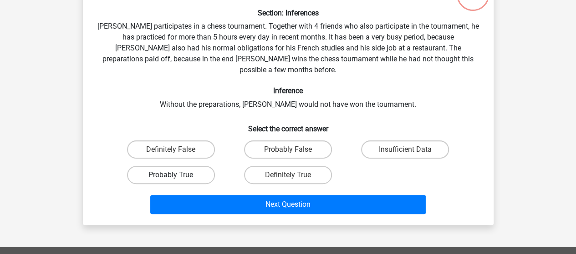
click at [191, 166] on label "Probably True" at bounding box center [171, 175] width 88 height 18
click at [177, 175] on input "Probably True" at bounding box center [174, 178] width 6 height 6
radio input "true"
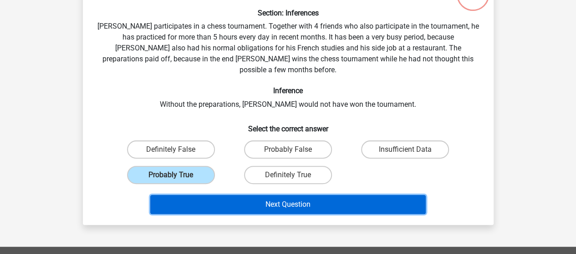
click at [310, 195] on button "Next Question" at bounding box center [287, 204] width 275 height 19
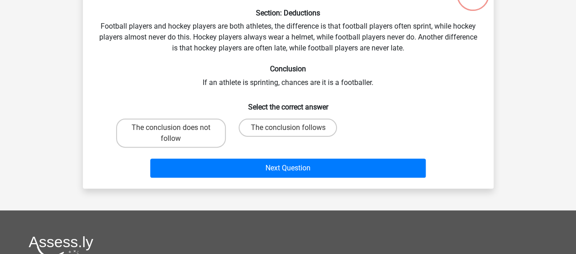
scroll to position [42, 0]
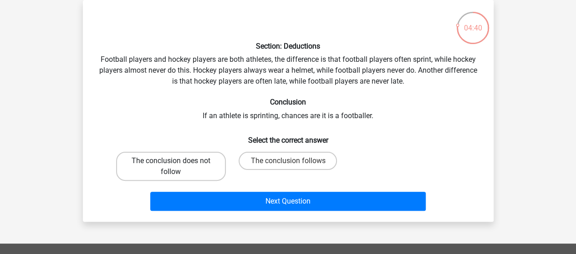
click at [190, 167] on label "The conclusion does not follow" at bounding box center [171, 166] width 110 height 29
click at [177, 167] on input "The conclusion does not follow" at bounding box center [174, 164] width 6 height 6
radio input "true"
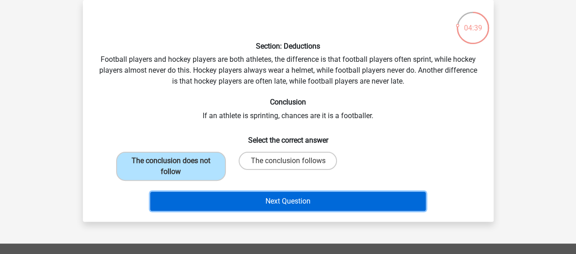
click at [266, 197] on button "Next Question" at bounding box center [287, 201] width 275 height 19
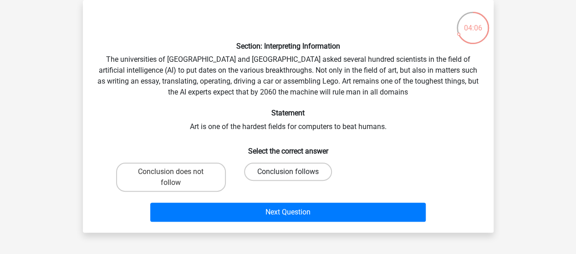
click at [312, 172] on label "Conclusion follows" at bounding box center [288, 172] width 88 height 18
click at [293, 172] on input "Conclusion follows" at bounding box center [291, 175] width 6 height 6
radio input "true"
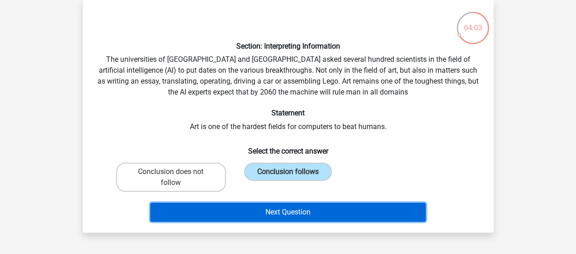
click at [320, 214] on button "Next Question" at bounding box center [287, 212] width 275 height 19
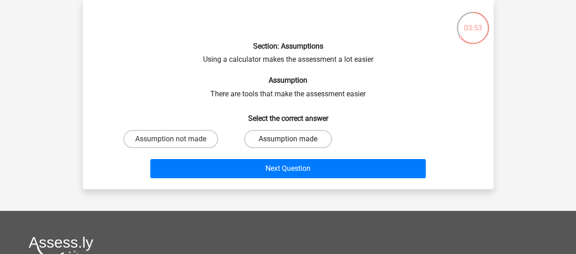
click at [298, 141] on label "Assumption made" at bounding box center [288, 139] width 88 height 18
click at [293, 141] on input "Assumption made" at bounding box center [291, 142] width 6 height 6
radio input "true"
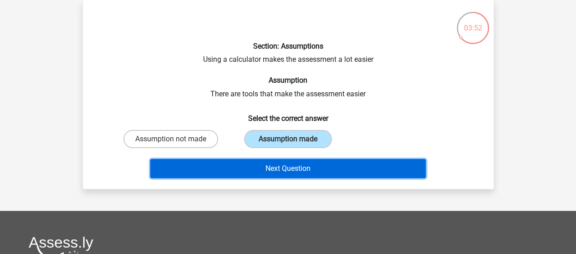
click at [307, 171] on button "Next Question" at bounding box center [287, 168] width 275 height 19
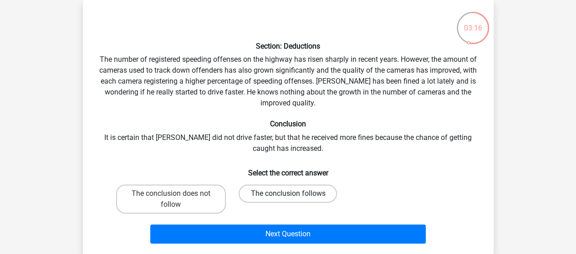
click at [266, 196] on label "The conclusion follows" at bounding box center [287, 194] width 98 height 18
click at [288, 196] on input "The conclusion follows" at bounding box center [291, 197] width 6 height 6
radio input "true"
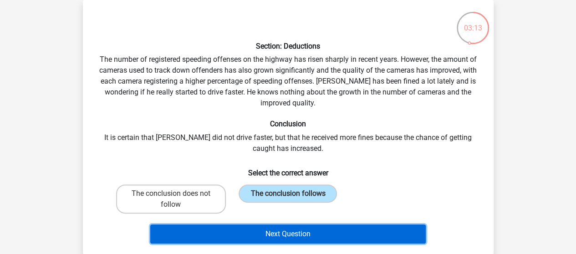
click at [273, 231] on button "Next Question" at bounding box center [287, 234] width 275 height 19
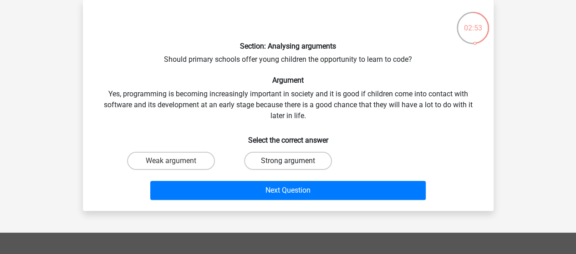
click at [266, 160] on label "Strong argument" at bounding box center [288, 161] width 88 height 18
click at [288, 161] on input "Strong argument" at bounding box center [291, 164] width 6 height 6
radio input "true"
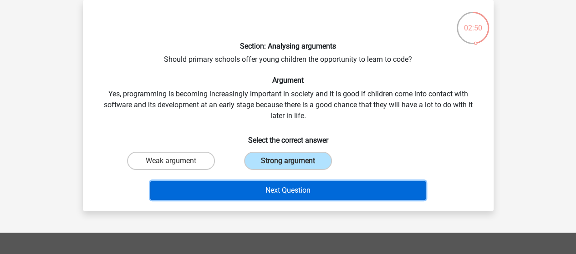
click at [285, 192] on button "Next Question" at bounding box center [287, 190] width 275 height 19
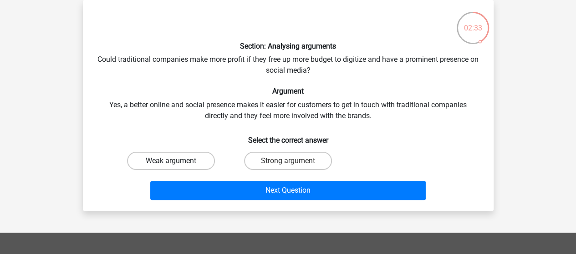
click at [181, 165] on label "Weak argument" at bounding box center [171, 161] width 88 height 18
click at [177, 165] on input "Weak argument" at bounding box center [174, 164] width 6 height 6
radio input "true"
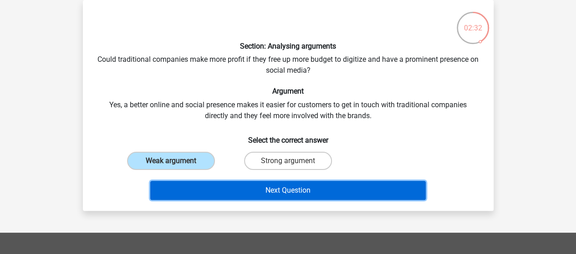
click at [226, 190] on button "Next Question" at bounding box center [287, 190] width 275 height 19
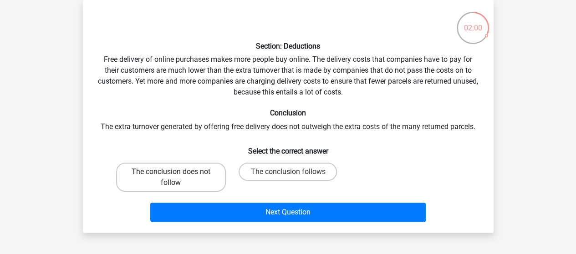
click at [190, 173] on label "The conclusion does not follow" at bounding box center [171, 177] width 110 height 29
click at [177, 173] on input "The conclusion does not follow" at bounding box center [174, 175] width 6 height 6
radio input "true"
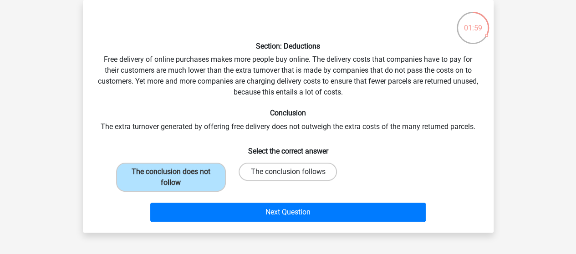
click at [273, 167] on label "The conclusion follows" at bounding box center [287, 172] width 98 height 18
click at [288, 172] on input "The conclusion follows" at bounding box center [291, 175] width 6 height 6
radio input "true"
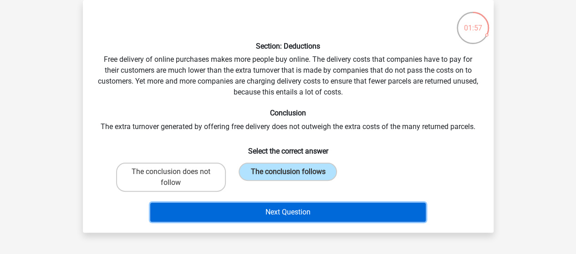
click at [273, 211] on button "Next Question" at bounding box center [287, 212] width 275 height 19
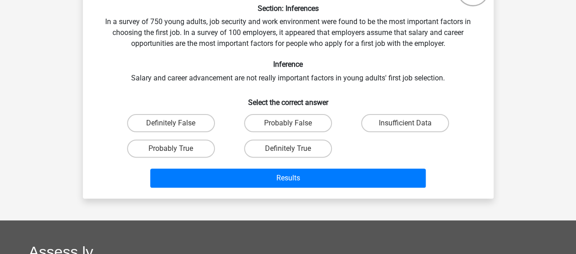
scroll to position [80, 0]
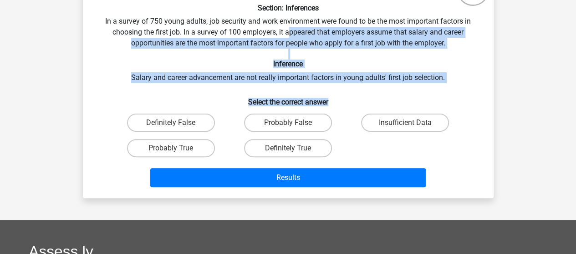
drag, startPoint x: 288, startPoint y: 33, endPoint x: 406, endPoint y: 87, distance: 129.1
click at [406, 87] on div "Section: Inferences In a survey of 750 young adults, job security and work envi…" at bounding box center [287, 80] width 403 height 222
click at [395, 91] on h6 "Select the correct answer" at bounding box center [287, 99] width 381 height 16
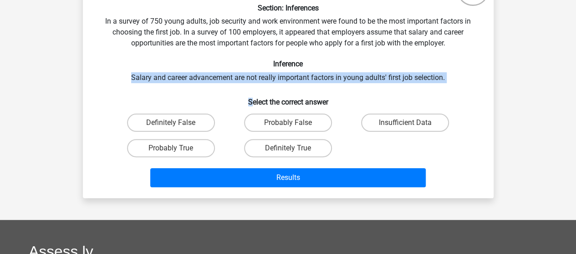
drag, startPoint x: 131, startPoint y: 76, endPoint x: 252, endPoint y: 96, distance: 122.3
click at [252, 96] on div "Section: Inferences In a survey of 750 young adults, job security and work envi…" at bounding box center [287, 80] width 403 height 222
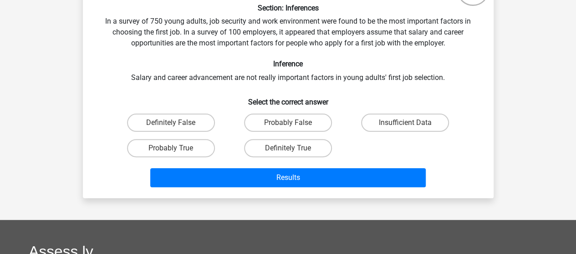
click at [229, 59] on div "Section: Inferences In a survey of 750 young adults, job security and work envi…" at bounding box center [287, 80] width 403 height 222
click at [289, 125] on input "Probably False" at bounding box center [291, 126] width 6 height 6
radio input "true"
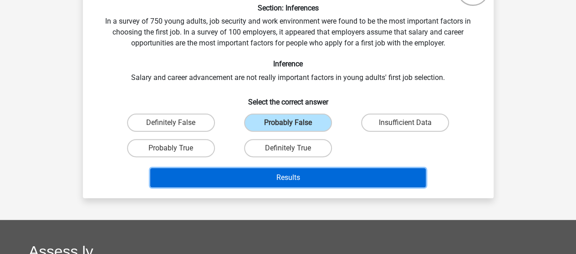
click at [286, 173] on button "Results" at bounding box center [287, 177] width 275 height 19
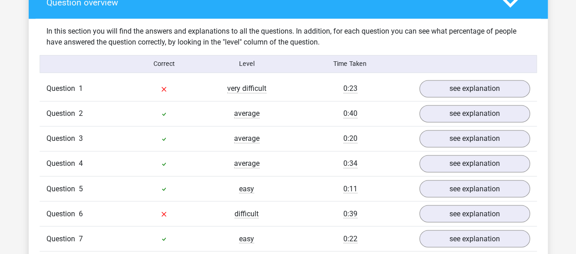
scroll to position [687, 0]
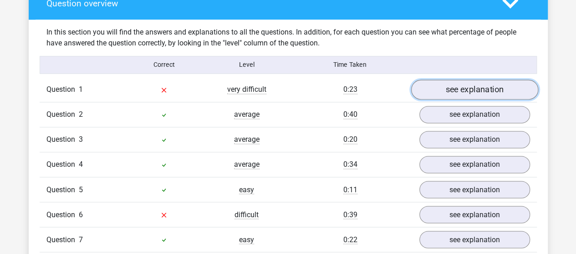
click at [503, 90] on link "see explanation" at bounding box center [473, 90] width 127 height 20
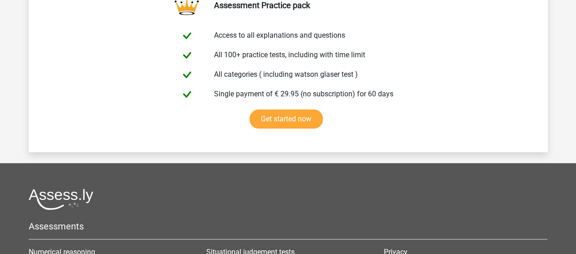
scroll to position [1927, 0]
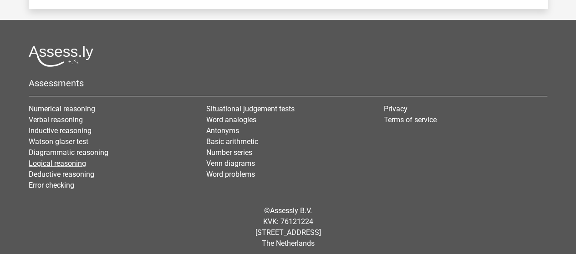
click at [66, 159] on link "Logical reasoning" at bounding box center [57, 163] width 57 height 9
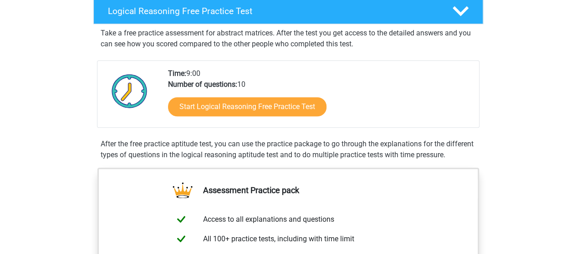
scroll to position [154, 0]
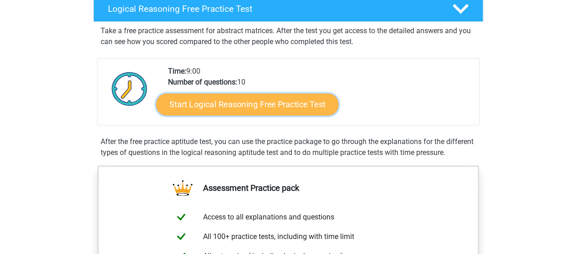
click at [265, 107] on link "Start Logical Reasoning Free Practice Test" at bounding box center [247, 104] width 182 height 22
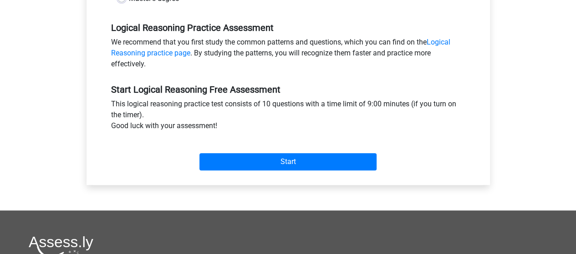
scroll to position [268, 0]
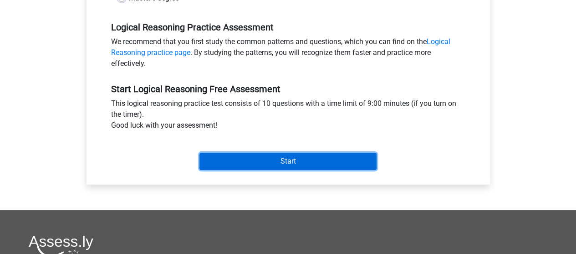
click at [298, 162] on input "Start" at bounding box center [287, 161] width 177 height 17
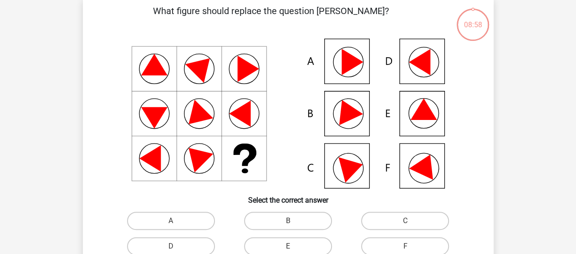
scroll to position [45, 0]
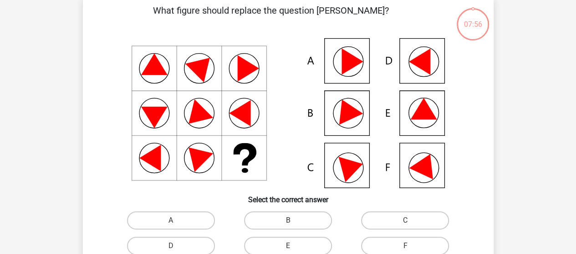
click at [149, 95] on icon at bounding box center [288, 113] width 367 height 150
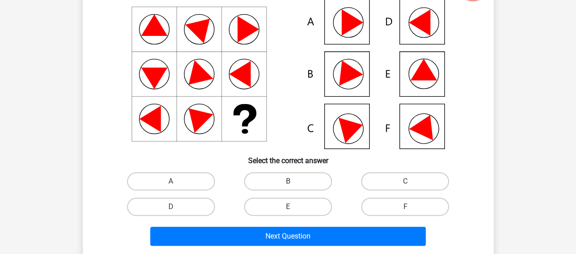
scroll to position [86, 0]
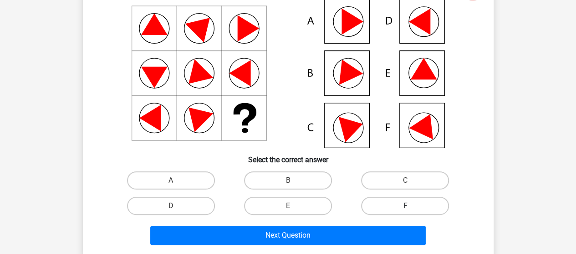
click at [413, 207] on label "F" at bounding box center [405, 206] width 88 height 18
click at [411, 207] on input "F" at bounding box center [408, 209] width 6 height 6
radio input "true"
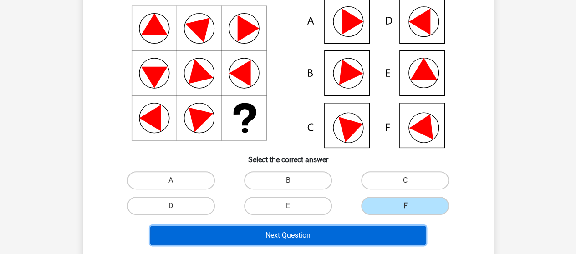
click at [371, 232] on button "Next Question" at bounding box center [287, 235] width 275 height 19
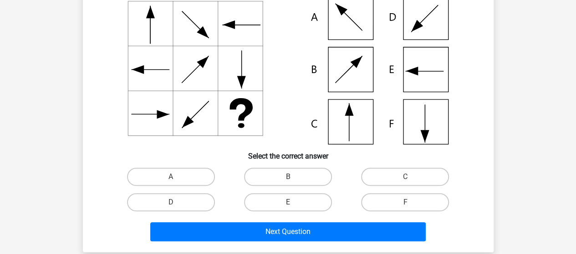
scroll to position [92, 0]
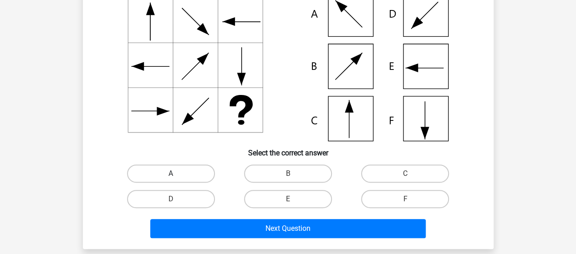
click at [198, 175] on label "A" at bounding box center [171, 174] width 88 height 18
click at [177, 175] on input "A" at bounding box center [174, 177] width 6 height 6
radio input "true"
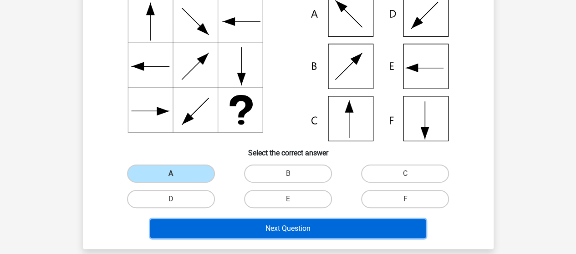
click at [289, 229] on button "Next Question" at bounding box center [287, 228] width 275 height 19
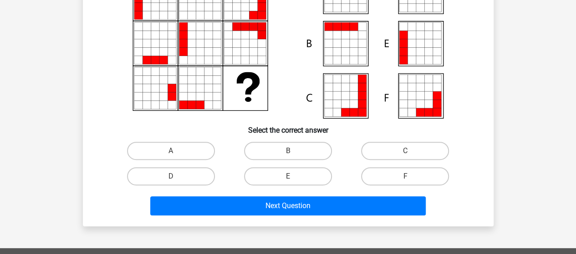
scroll to position [116, 0]
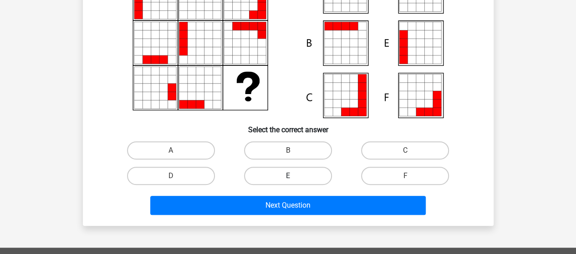
click at [302, 174] on label "E" at bounding box center [288, 176] width 88 height 18
click at [293, 176] on input "E" at bounding box center [291, 179] width 6 height 6
radio input "true"
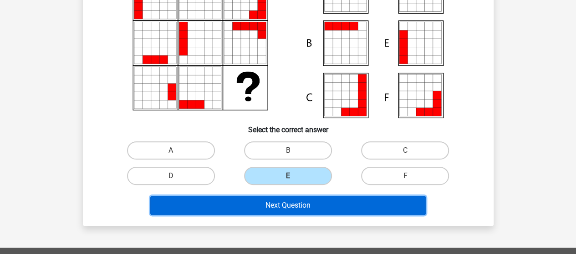
click at [310, 207] on button "Next Question" at bounding box center [287, 205] width 275 height 19
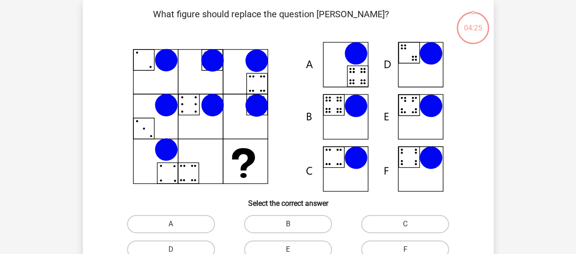
scroll to position [42, 0]
click at [315, 249] on label "E" at bounding box center [288, 250] width 88 height 18
click at [293, 250] on input "E" at bounding box center [291, 253] width 6 height 6
radio input "true"
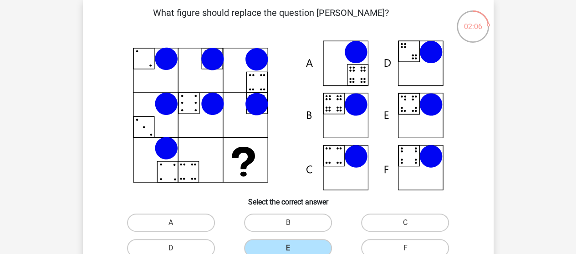
scroll to position [97, 0]
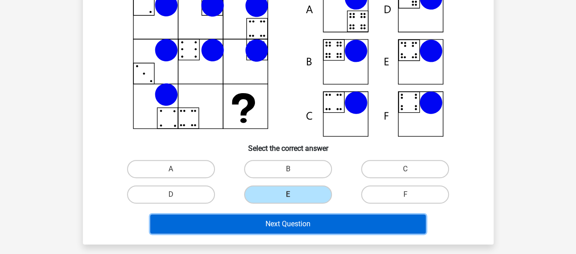
click at [318, 224] on button "Next Question" at bounding box center [287, 224] width 275 height 19
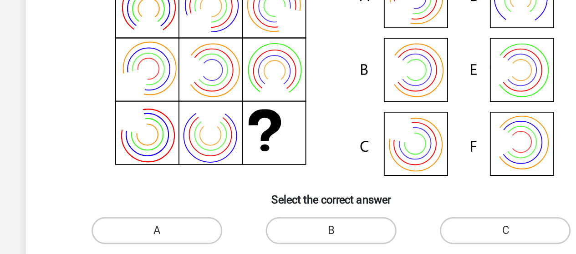
scroll to position [71, 0]
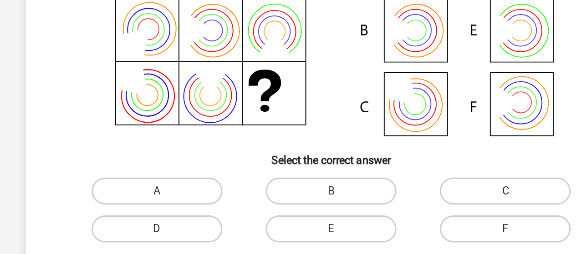
click at [406, 193] on label "C" at bounding box center [405, 196] width 88 height 18
click at [406, 196] on input "C" at bounding box center [408, 199] width 6 height 6
radio input "true"
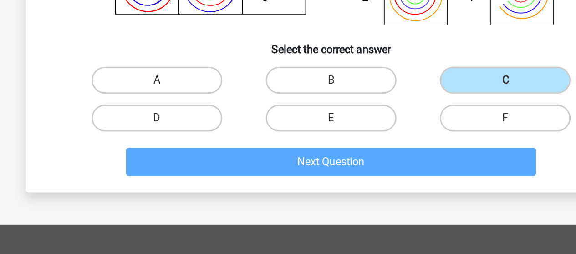
scroll to position [131, 0]
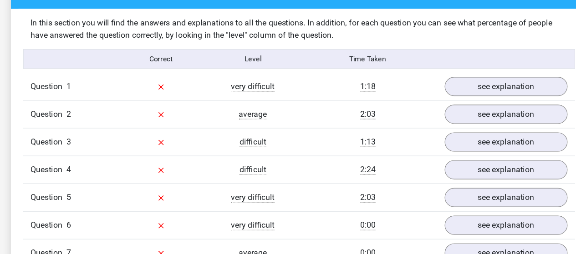
scroll to position [674, 0]
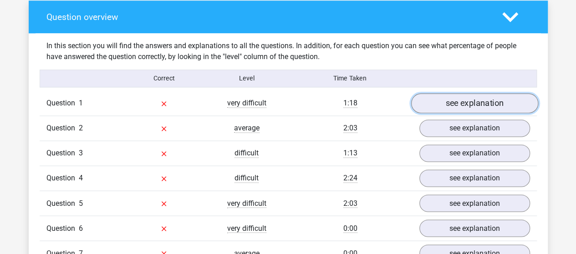
click at [460, 104] on link "see explanation" at bounding box center [473, 103] width 127 height 20
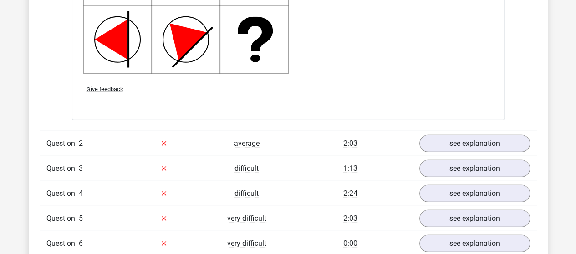
scroll to position [1249, 0]
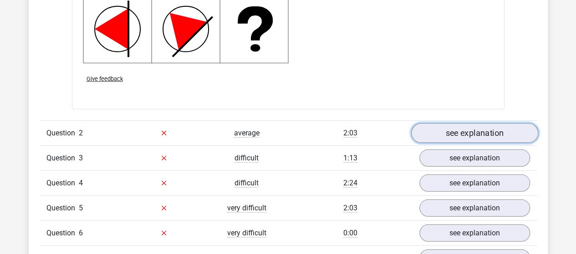
click at [475, 128] on link "see explanation" at bounding box center [473, 133] width 127 height 20
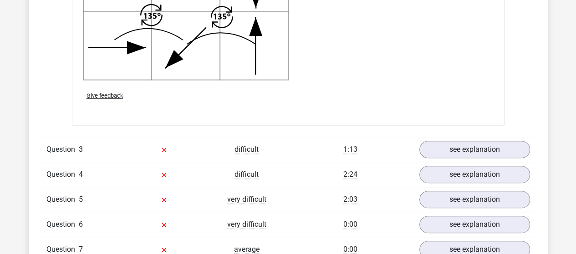
scroll to position [1821, 0]
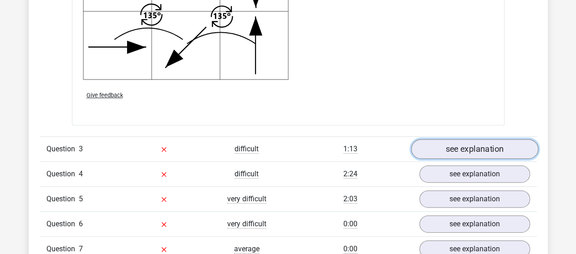
click at [474, 147] on link "see explanation" at bounding box center [473, 149] width 127 height 20
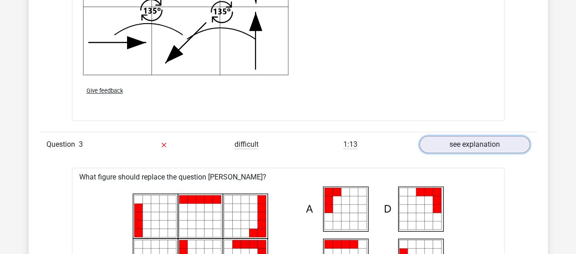
scroll to position [1819, 0]
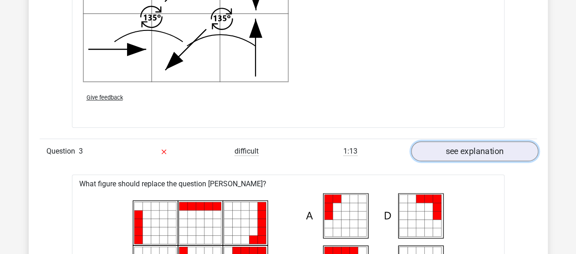
click at [483, 149] on link "see explanation" at bounding box center [473, 151] width 127 height 20
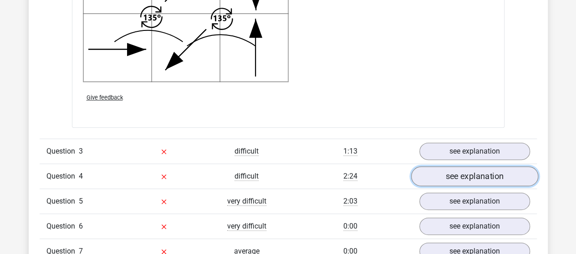
click at [460, 172] on link "see explanation" at bounding box center [473, 177] width 127 height 20
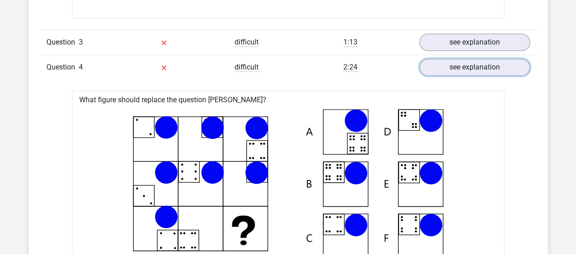
scroll to position [1928, 0]
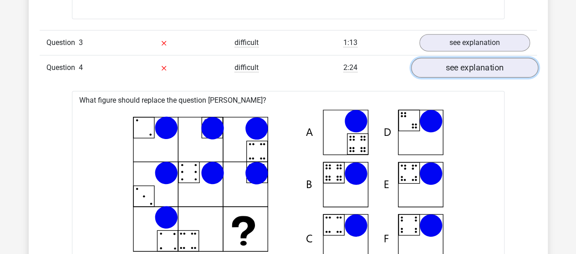
click at [480, 70] on link "see explanation" at bounding box center [473, 68] width 127 height 20
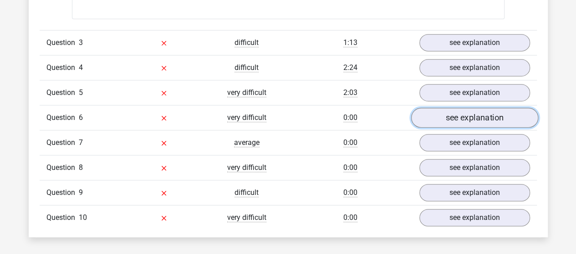
click at [467, 120] on link "see explanation" at bounding box center [473, 118] width 127 height 20
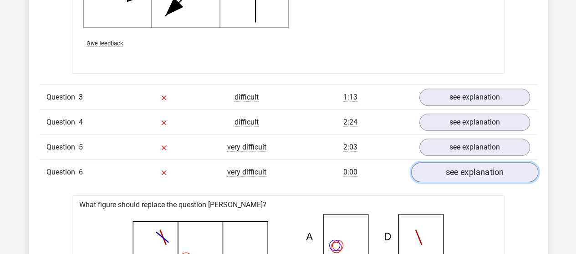
scroll to position [1873, 0]
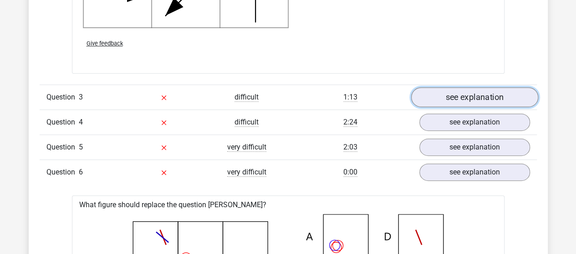
click at [475, 96] on link "see explanation" at bounding box center [473, 97] width 127 height 20
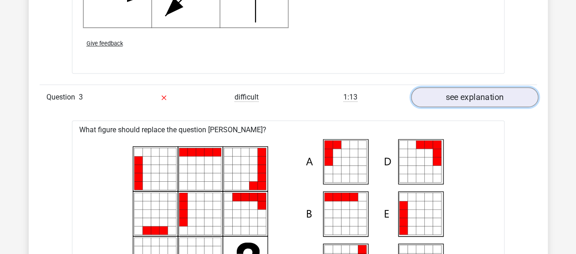
click at [475, 96] on link "see explanation" at bounding box center [473, 97] width 127 height 20
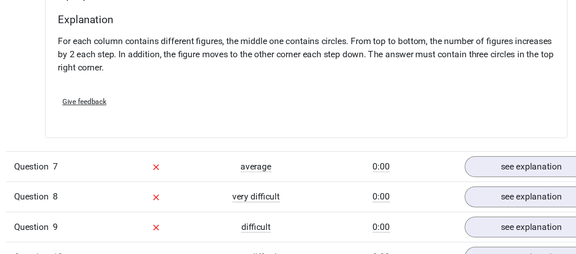
scroll to position [2267, 0]
click at [443, 179] on link "see explanation" at bounding box center [473, 182] width 127 height 20
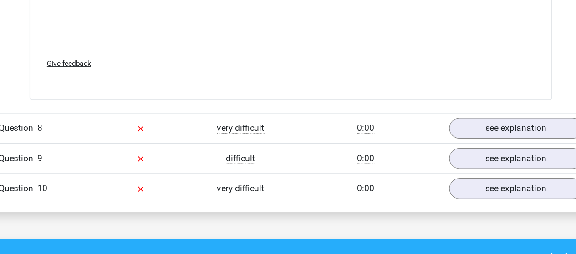
scroll to position [2941, 0]
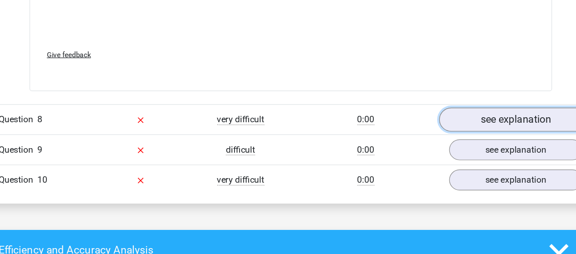
click at [464, 137] on link "see explanation" at bounding box center [473, 143] width 127 height 20
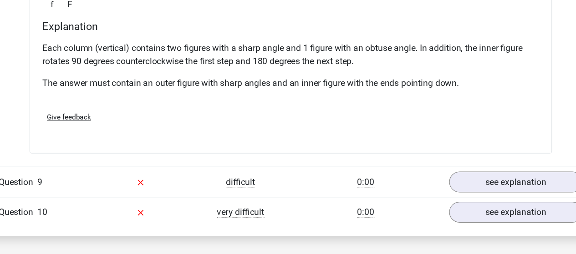
scroll to position [3300, 0]
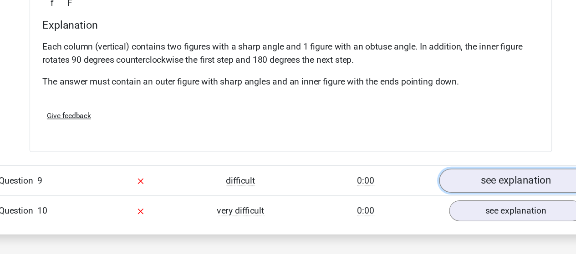
click at [452, 192] on link "see explanation" at bounding box center [473, 194] width 127 height 20
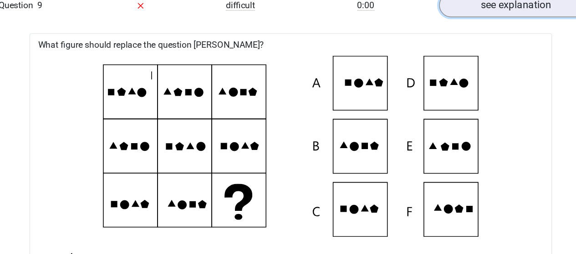
scroll to position [3454, 0]
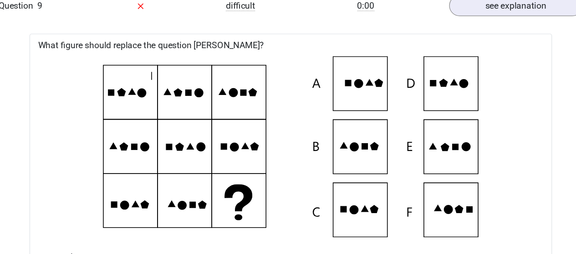
click at [417, 152] on icon at bounding box center [415, 155] width 7 height 7
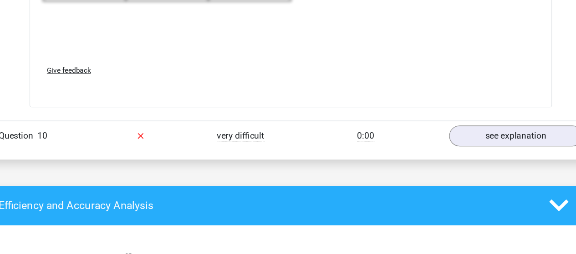
scroll to position [3974, 0]
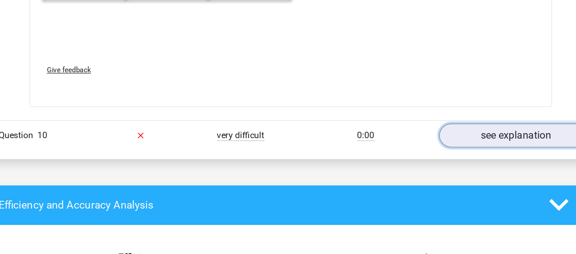
click at [494, 148] on link "see explanation" at bounding box center [473, 156] width 127 height 20
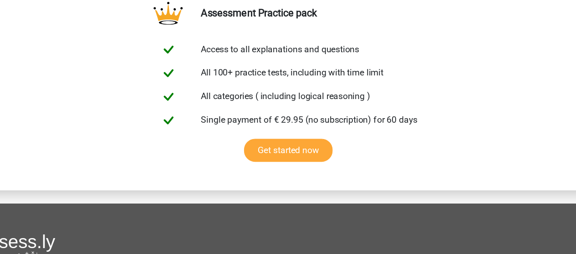
scroll to position [5440, 0]
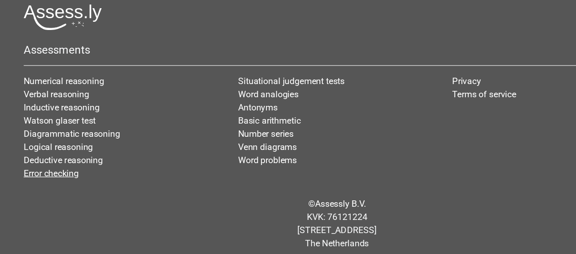
click at [62, 183] on link "Error checking" at bounding box center [51, 187] width 45 height 9
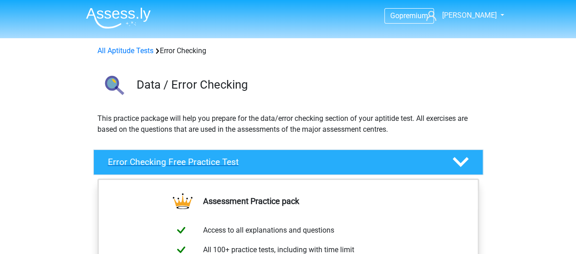
click at [456, 165] on icon at bounding box center [460, 162] width 16 height 16
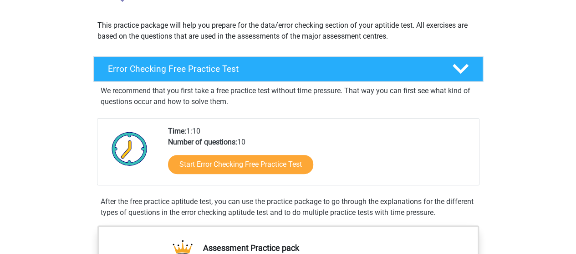
scroll to position [100, 0]
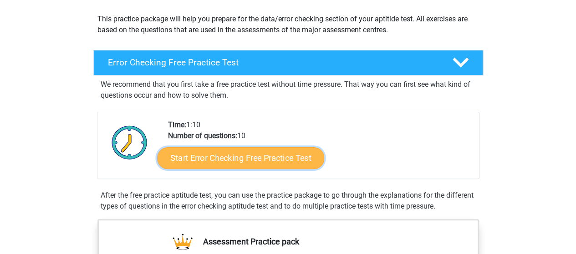
click at [255, 159] on link "Start Error Checking Free Practice Test" at bounding box center [240, 158] width 167 height 22
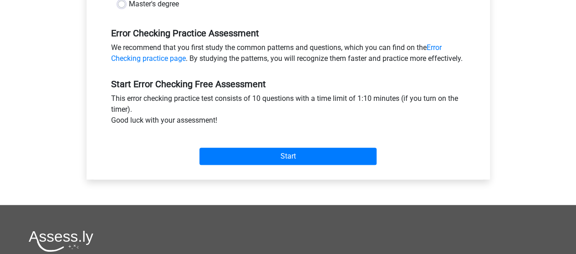
scroll to position [263, 0]
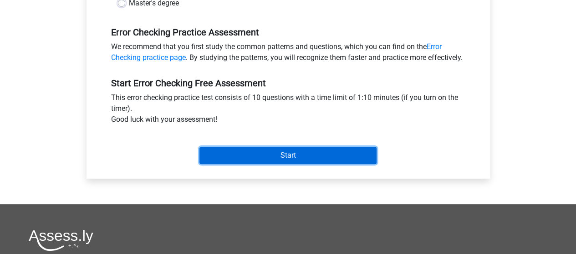
click at [282, 164] on input "Start" at bounding box center [287, 155] width 177 height 17
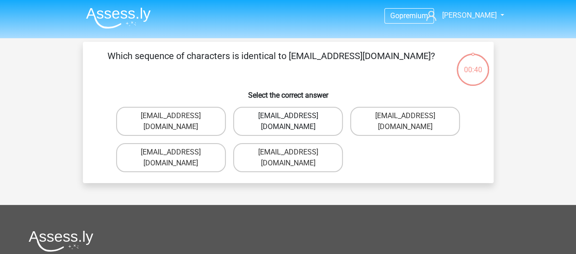
click at [298, 115] on label "[EMAIL_ADDRESS][DOMAIN_NAME]" at bounding box center [288, 121] width 110 height 29
click at [293, 116] on input "[EMAIL_ADDRESS][DOMAIN_NAME]" at bounding box center [291, 119] width 6 height 6
radio input "true"
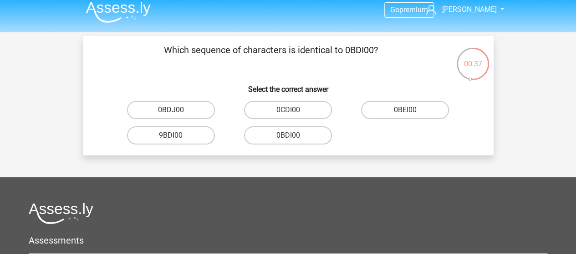
scroll to position [5, 0]
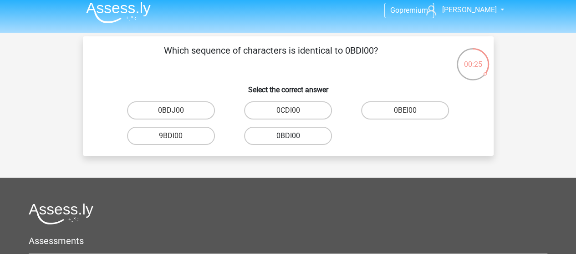
click at [295, 138] on label "0BDI00" at bounding box center [288, 136] width 88 height 18
click at [293, 138] on input "0BDI00" at bounding box center [291, 139] width 6 height 6
radio input "true"
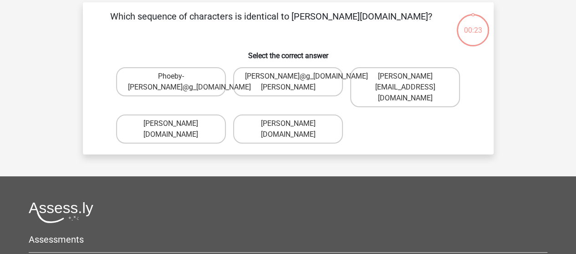
scroll to position [42, 0]
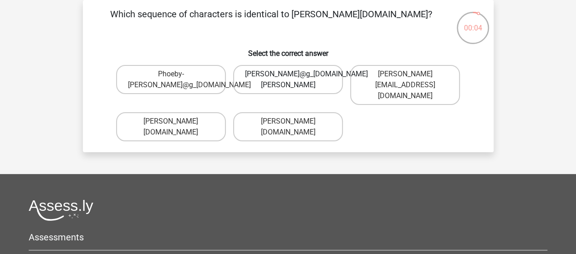
click at [298, 76] on label "[PERSON_NAME]@g_[DOMAIN_NAME][PERSON_NAME]" at bounding box center [288, 79] width 110 height 29
click at [293, 76] on input "[PERSON_NAME]@g_[DOMAIN_NAME][PERSON_NAME]" at bounding box center [291, 77] width 6 height 6
radio input "true"
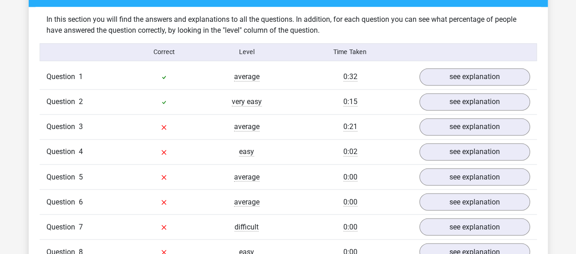
scroll to position [696, 0]
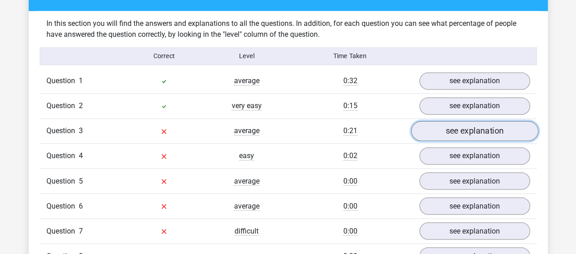
click at [476, 131] on link "see explanation" at bounding box center [473, 131] width 127 height 20
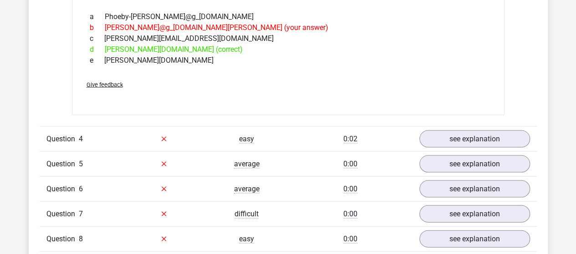
scroll to position [870, 0]
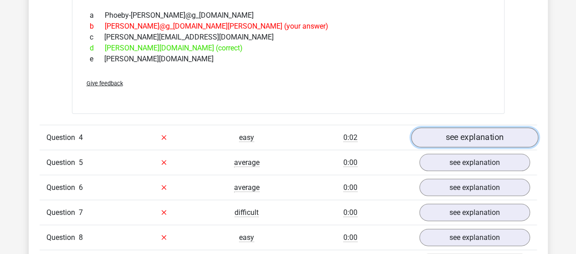
click at [473, 136] on link "see explanation" at bounding box center [473, 138] width 127 height 20
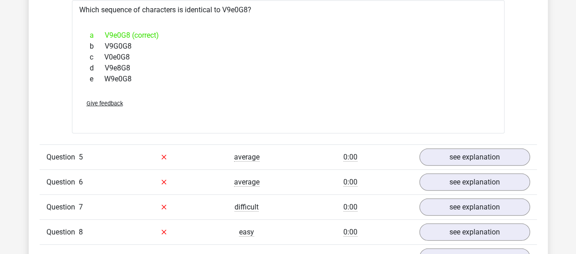
scroll to position [1034, 0]
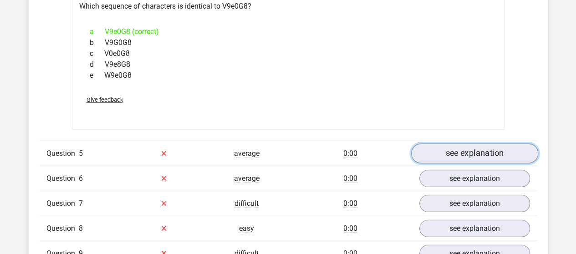
click at [475, 149] on link "see explanation" at bounding box center [473, 154] width 127 height 20
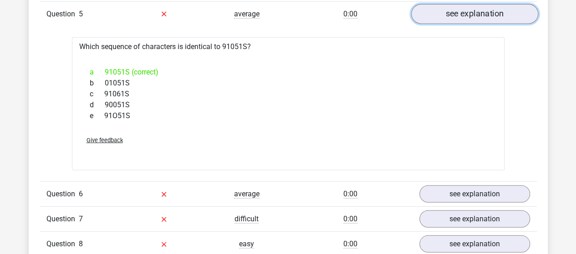
scroll to position [1175, 0]
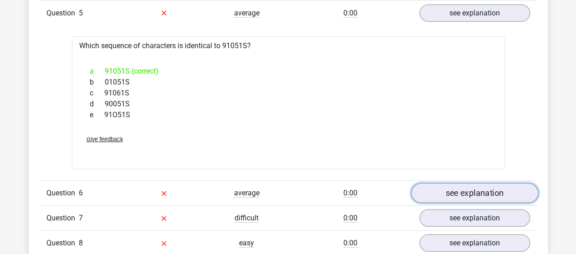
click at [480, 192] on link "see explanation" at bounding box center [473, 193] width 127 height 20
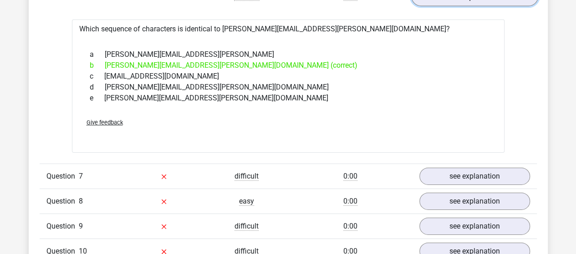
scroll to position [1372, 0]
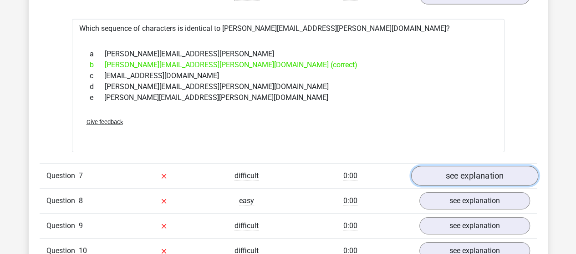
click at [476, 172] on link "see explanation" at bounding box center [473, 176] width 127 height 20
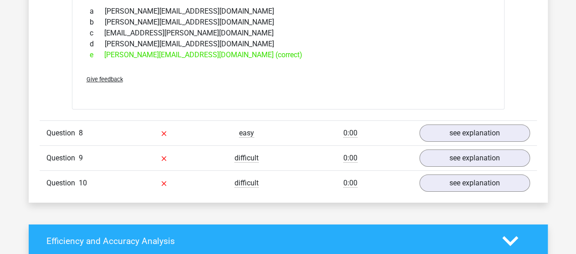
scroll to position [1596, 0]
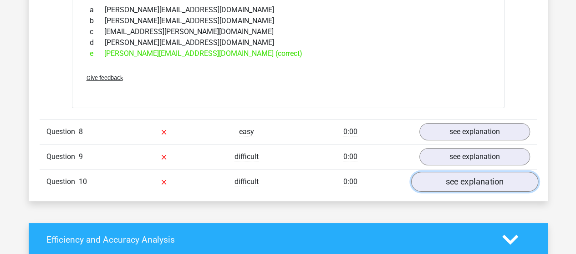
click at [448, 173] on link "see explanation" at bounding box center [473, 182] width 127 height 20
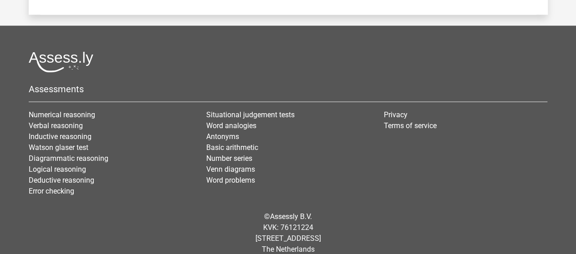
scroll to position [2616, 0]
